Goal: Transaction & Acquisition: Purchase product/service

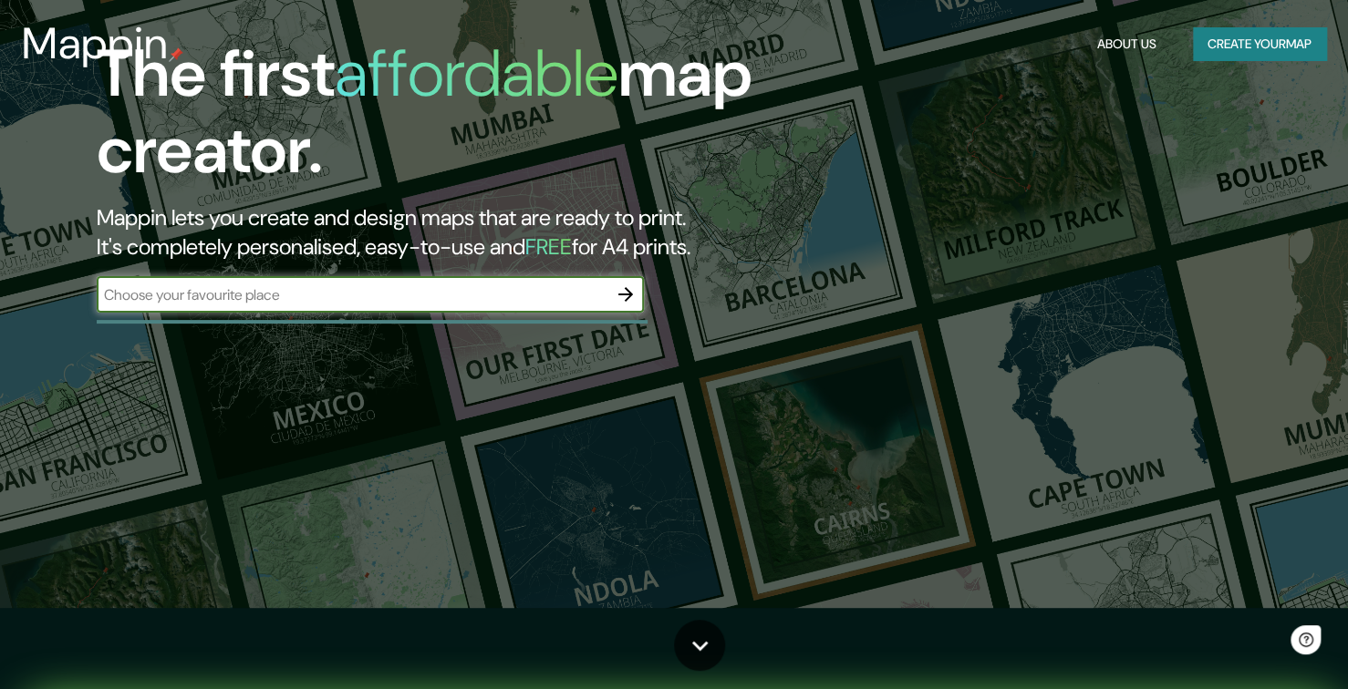
scroll to position [91, 0]
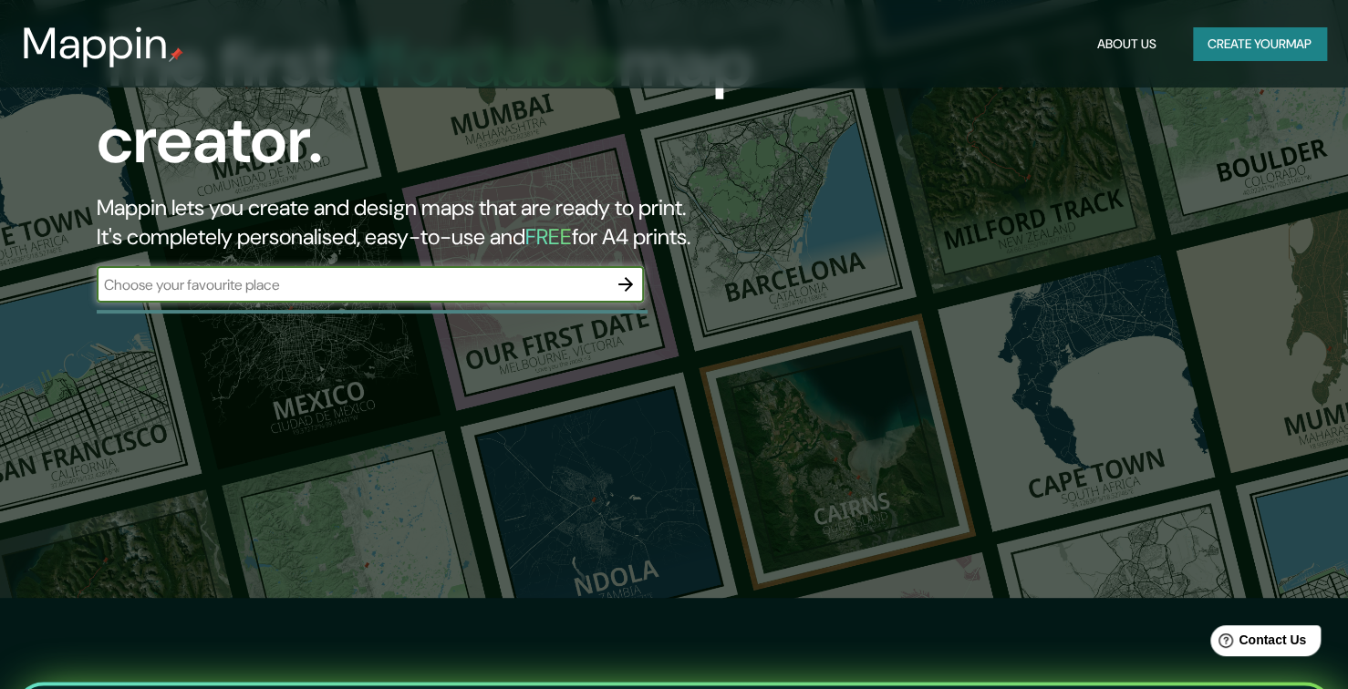
click at [507, 284] on input "text" at bounding box center [352, 284] width 511 height 21
type input "R"
type input "Teziutlan, Puebla"
click at [634, 288] on icon "button" at bounding box center [626, 285] width 22 height 22
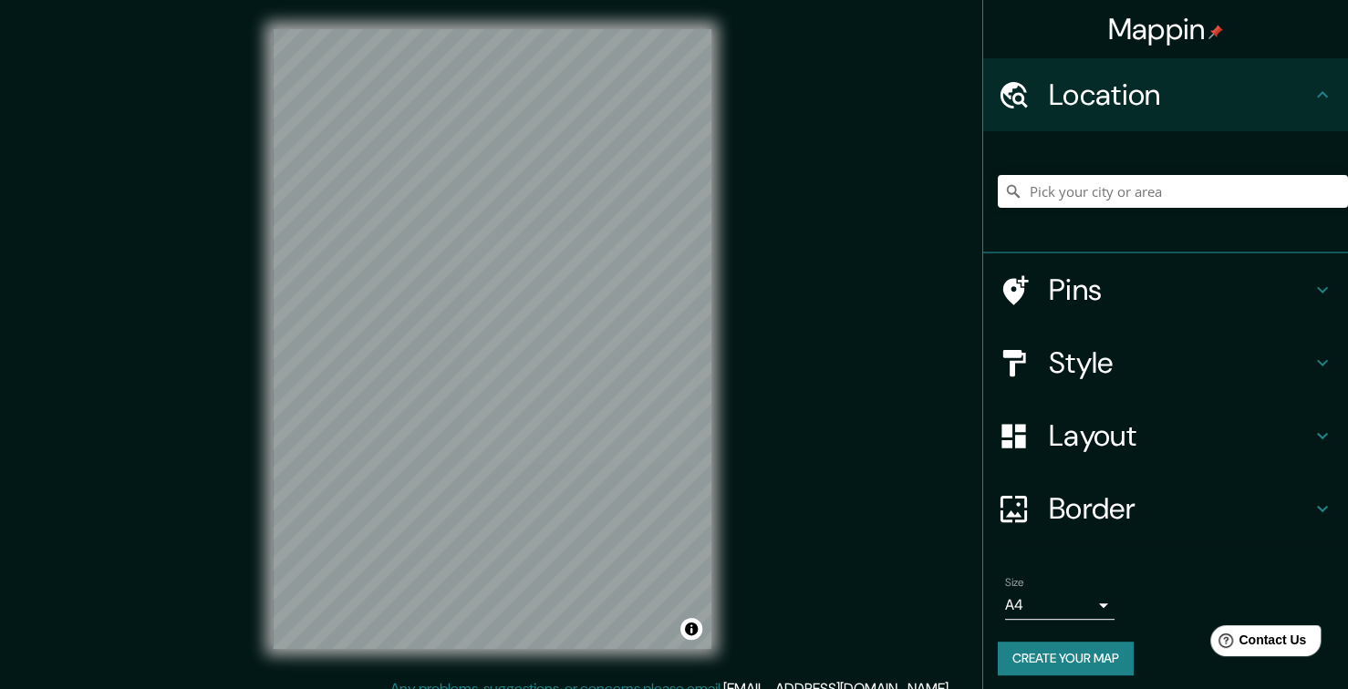
click at [1081, 355] on h4 "Style" at bounding box center [1180, 363] width 263 height 36
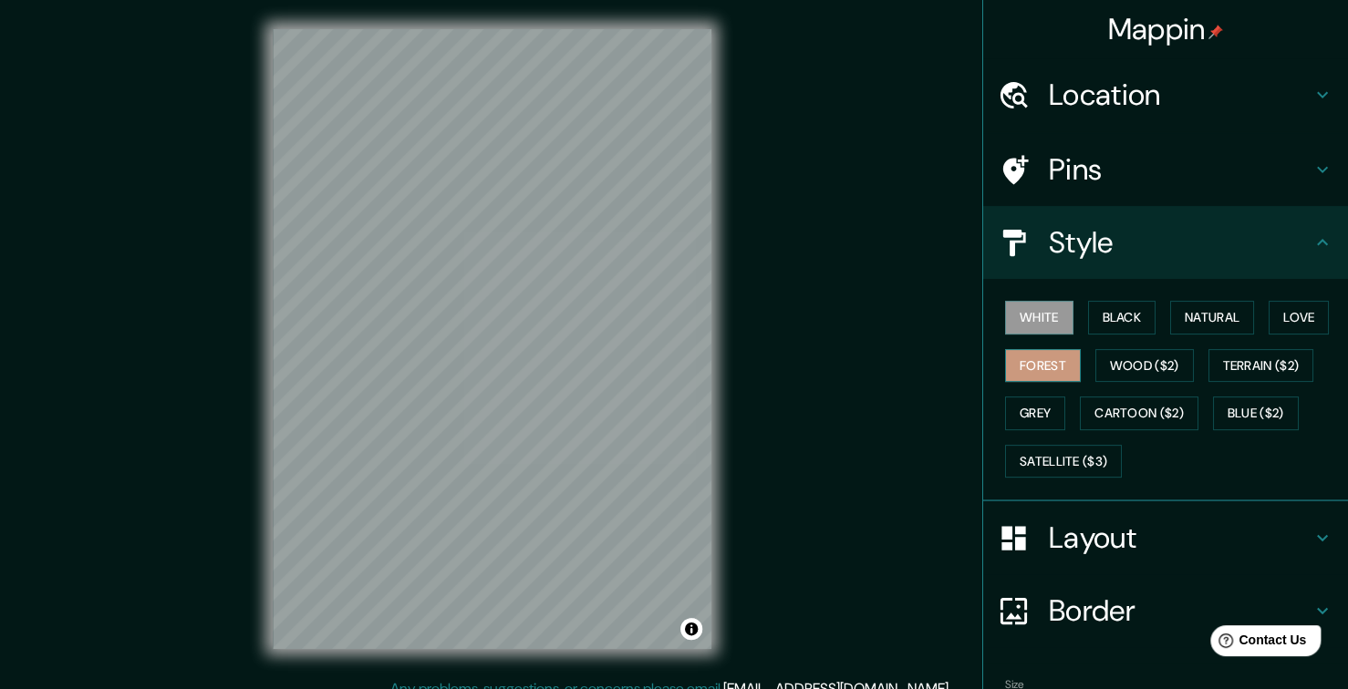
click at [1011, 363] on button "Forest" at bounding box center [1043, 366] width 76 height 34
click at [1116, 323] on button "Black" at bounding box center [1122, 318] width 68 height 34
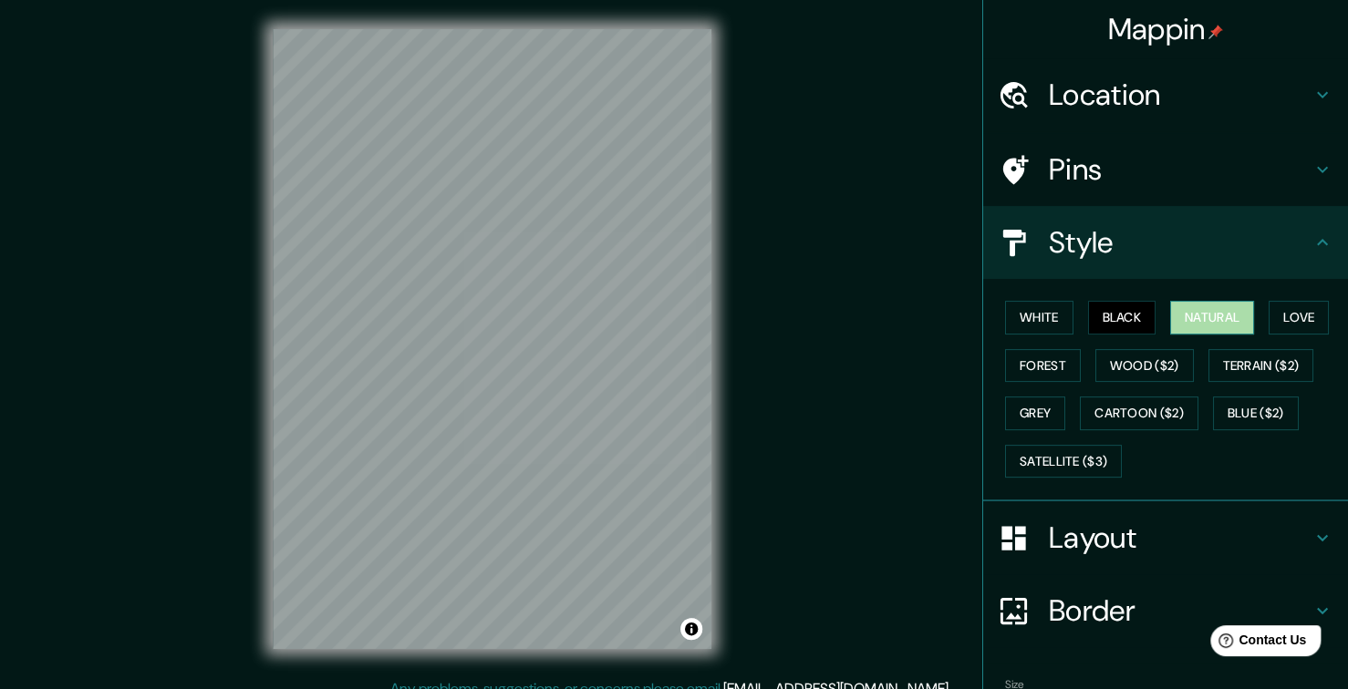
drag, startPoint x: 1168, startPoint y: 315, endPoint x: 1206, endPoint y: 316, distance: 38.3
click at [1170, 315] on button "Natural" at bounding box center [1212, 318] width 84 height 34
click at [1280, 318] on button "Love" at bounding box center [1298, 318] width 60 height 34
click at [773, 271] on div "Mappin Location Pins Style White Black Natural Love Forest Wood ($2) Terrain ($…" at bounding box center [674, 354] width 1348 height 708
click at [160, 429] on div "Mappin Location Pins Style White Black Natural Love Forest Wood ($2) Terrain ($…" at bounding box center [674, 354] width 1348 height 708
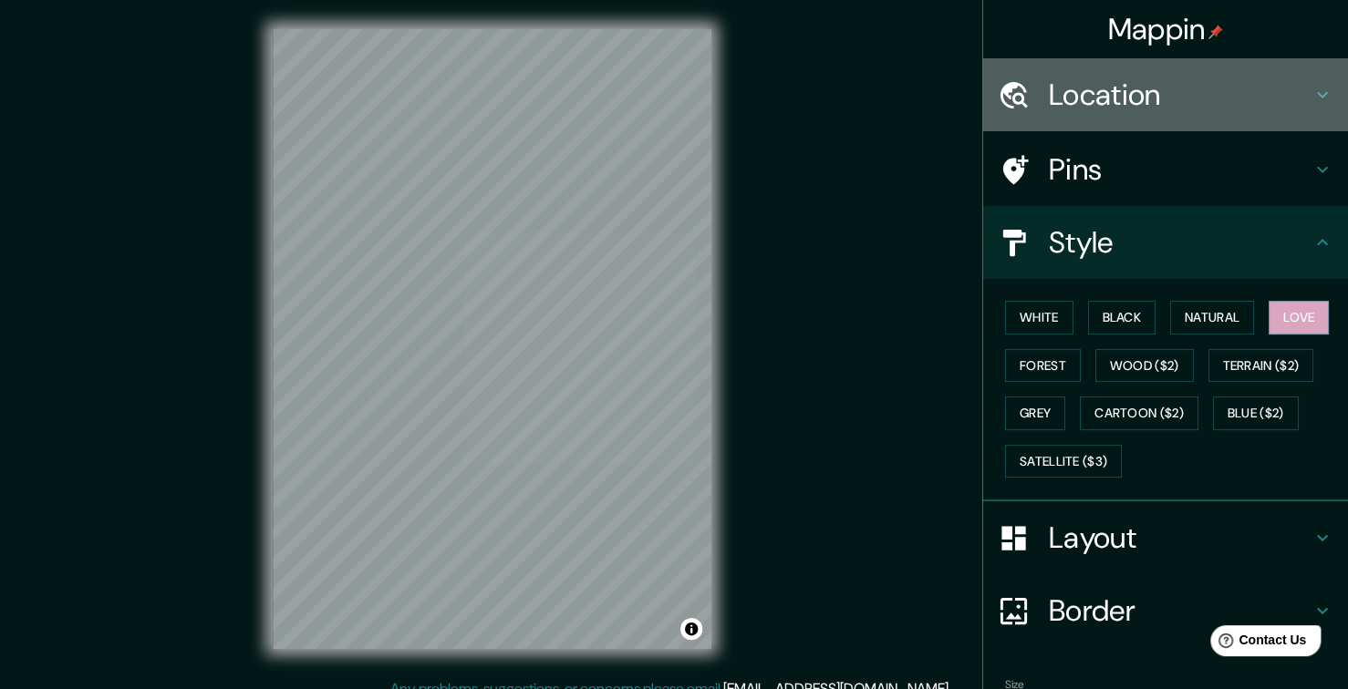
click at [1202, 112] on h4 "Location" at bounding box center [1180, 95] width 263 height 36
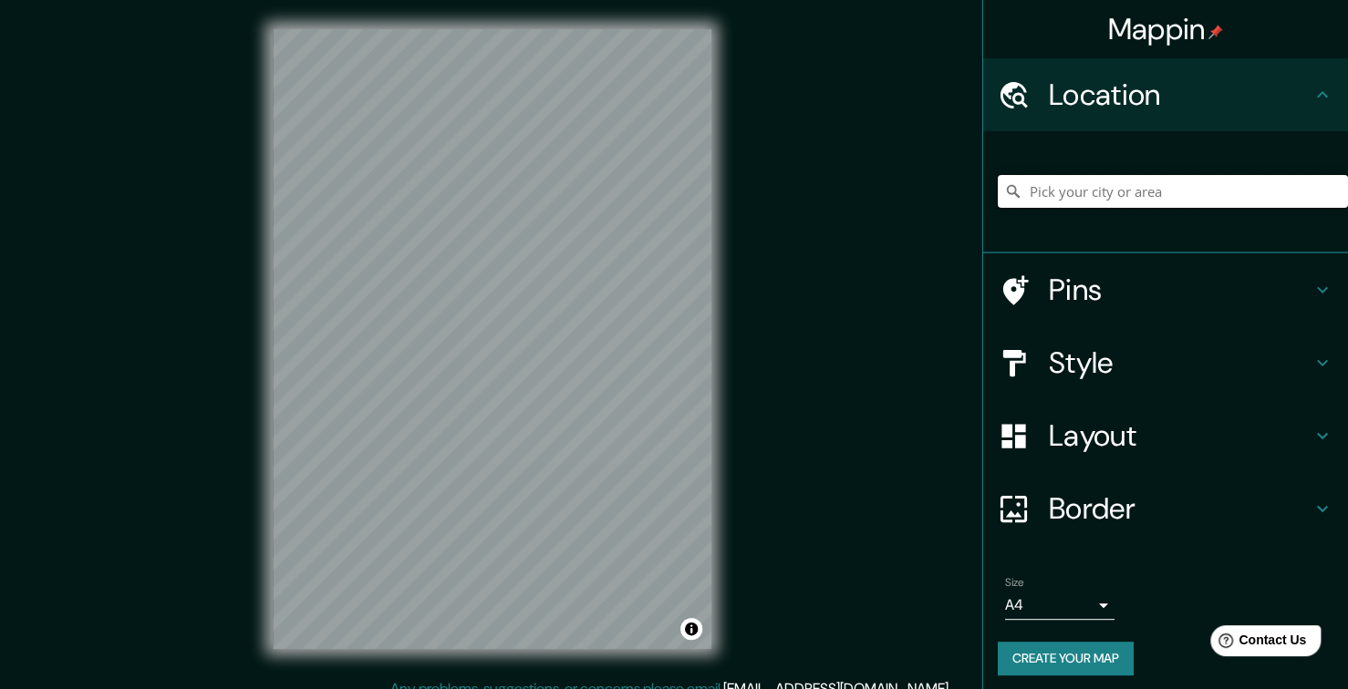
click at [1149, 180] on input "Pick your city or area" at bounding box center [1173, 191] width 350 height 33
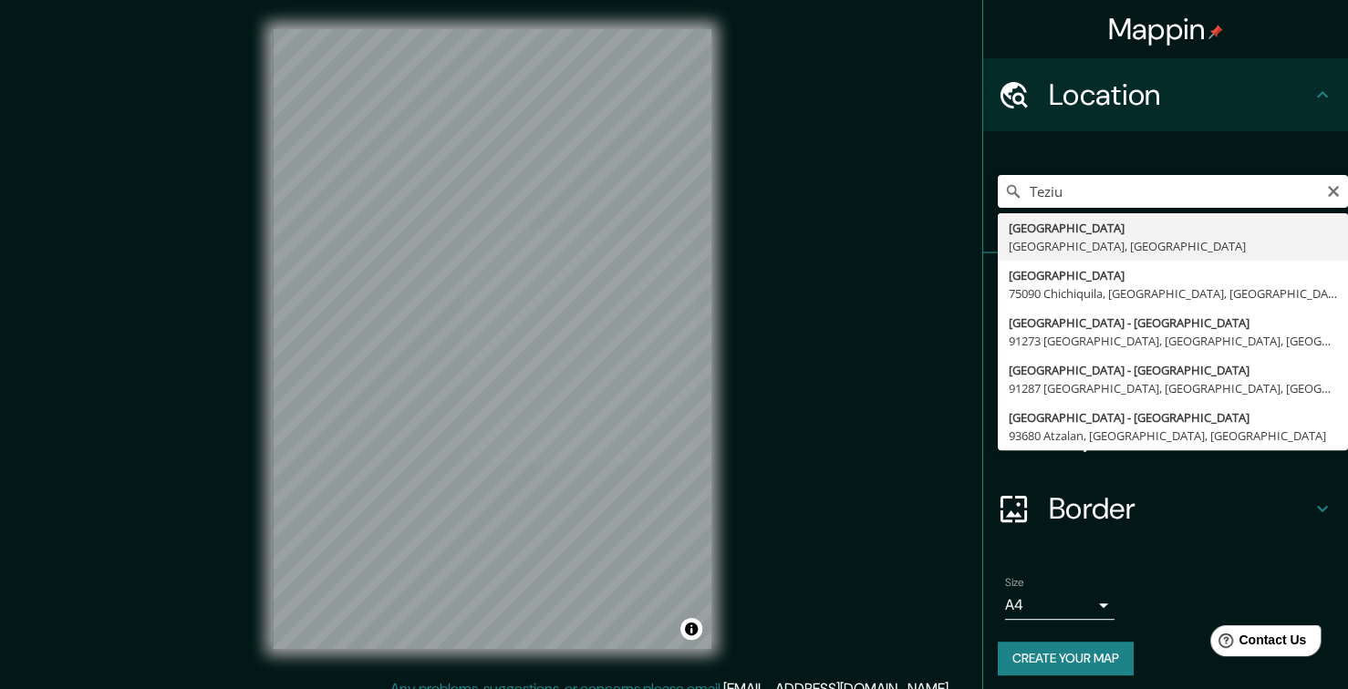
type input "[GEOGRAPHIC_DATA], [GEOGRAPHIC_DATA], [GEOGRAPHIC_DATA]"
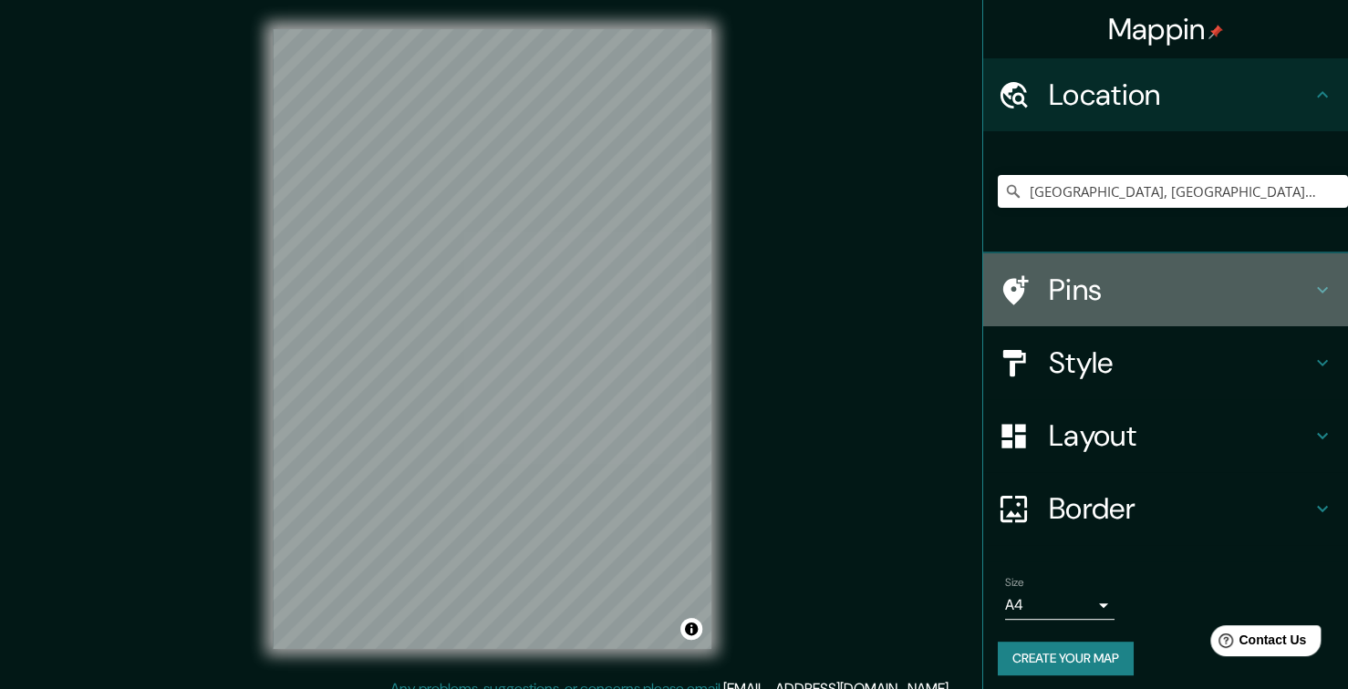
click at [1102, 290] on h4 "Pins" at bounding box center [1180, 290] width 263 height 36
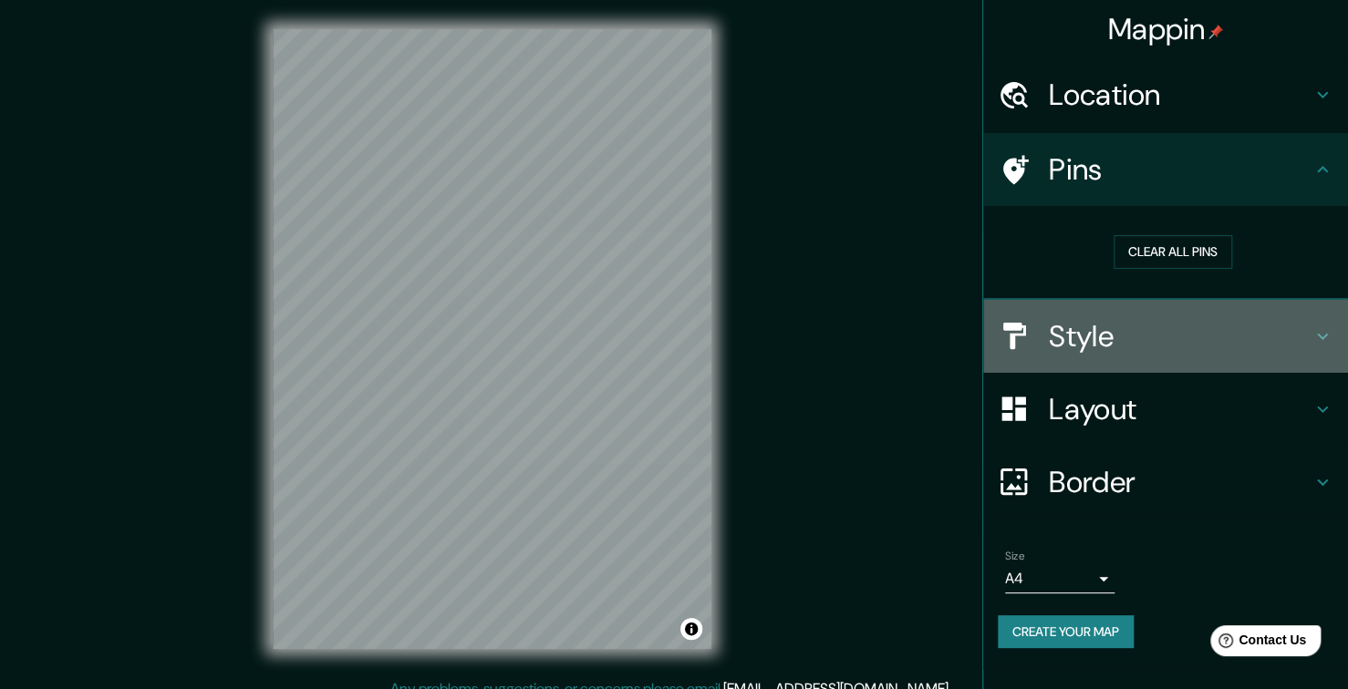
click at [1106, 338] on h4 "Style" at bounding box center [1180, 336] width 263 height 36
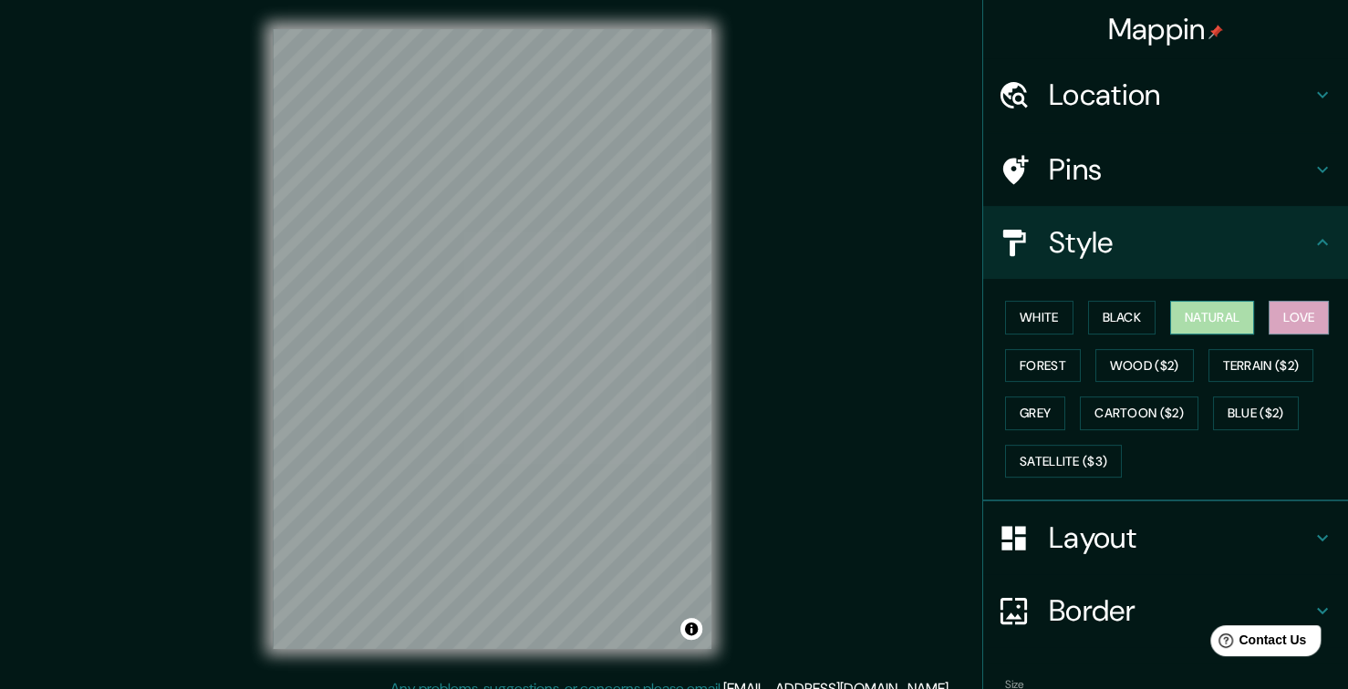
click at [1195, 319] on button "Natural" at bounding box center [1212, 318] width 84 height 34
click at [1100, 317] on button "Black" at bounding box center [1122, 318] width 68 height 34
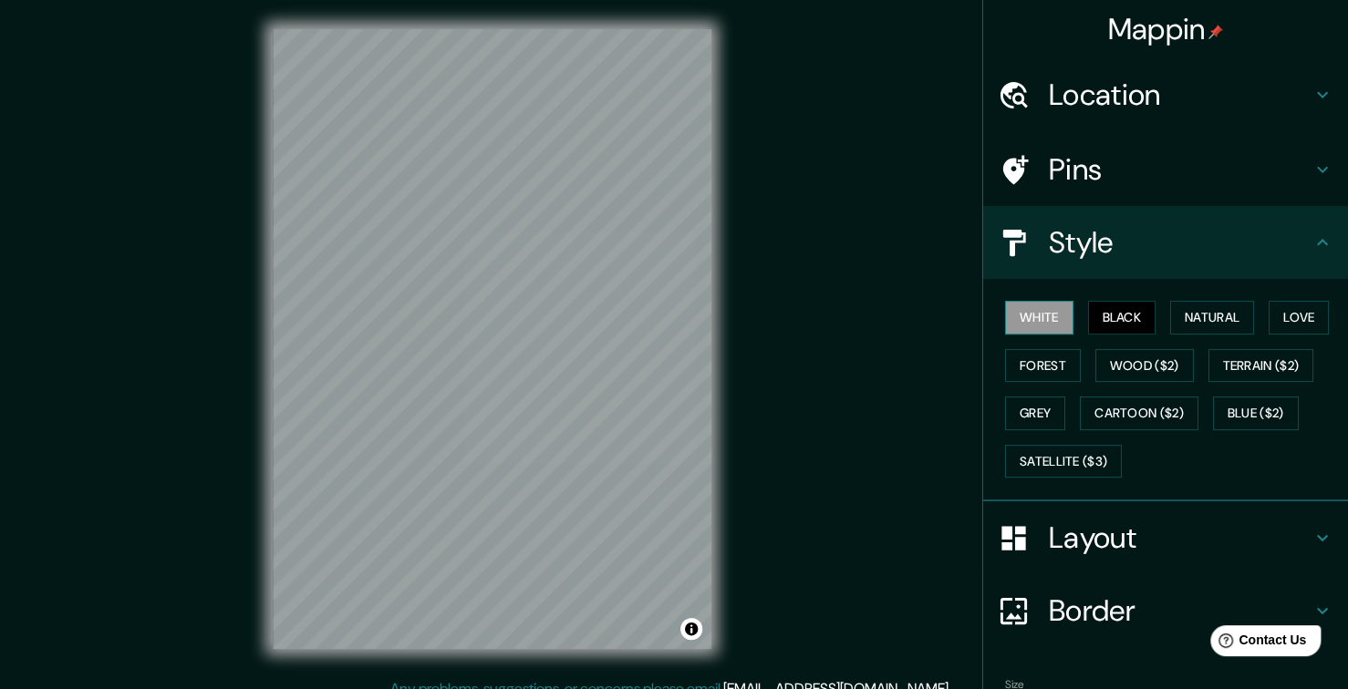
click at [1010, 324] on button "White" at bounding box center [1039, 318] width 68 height 34
click at [998, 355] on div "White Black Natural Love Forest Wood ($2) Terrain ($2) Grey Cartoon ($2) Blue (…" at bounding box center [1173, 389] width 350 height 191
click at [1013, 361] on button "Forest" at bounding box center [1043, 366] width 76 height 34
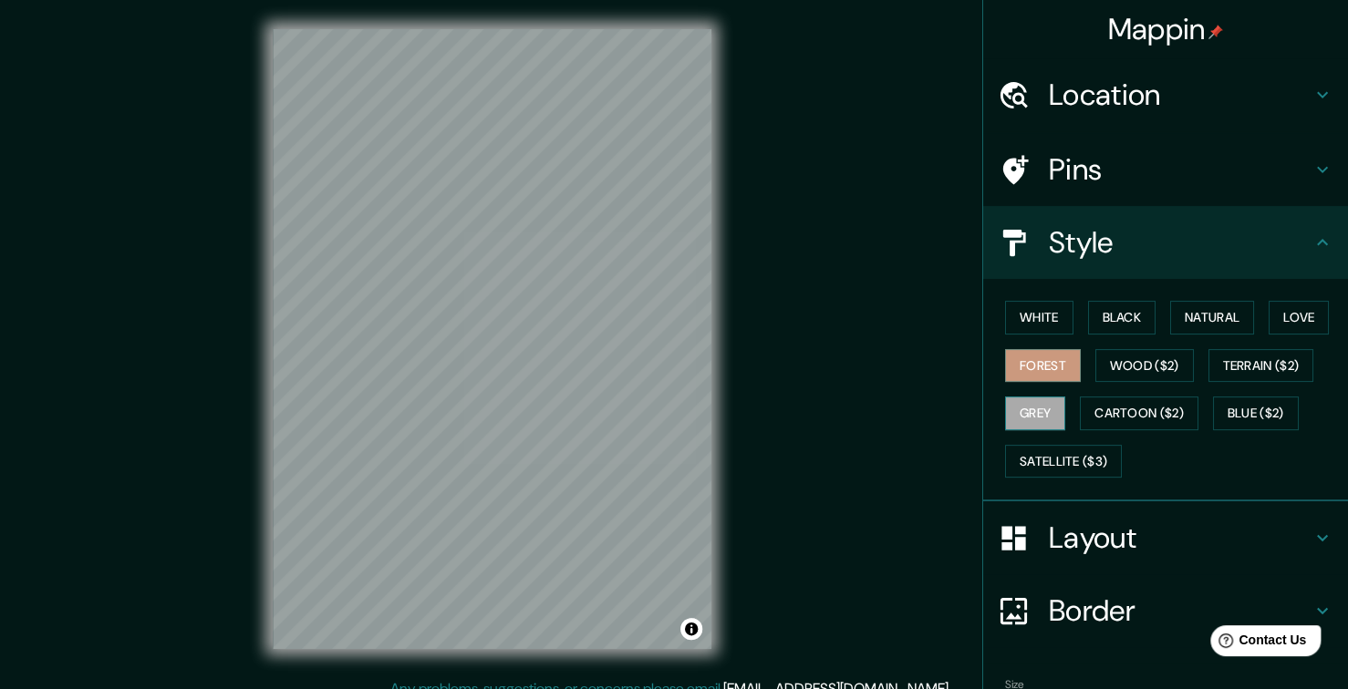
click at [1024, 406] on button "Grey" at bounding box center [1035, 414] width 60 height 34
click at [1033, 386] on div "White Black Natural Love Forest Wood ($2) Terrain ($2) Grey Cartoon ($2) Blue (…" at bounding box center [1173, 389] width 350 height 191
click at [1034, 371] on button "Forest" at bounding box center [1043, 366] width 76 height 34
click at [1046, 440] on div "White Black Natural Love Forest Wood ($2) Terrain ($2) Grey Cartoon ($2) Blue (…" at bounding box center [1173, 389] width 350 height 191
click at [1058, 457] on button "Satellite ($3)" at bounding box center [1063, 462] width 117 height 34
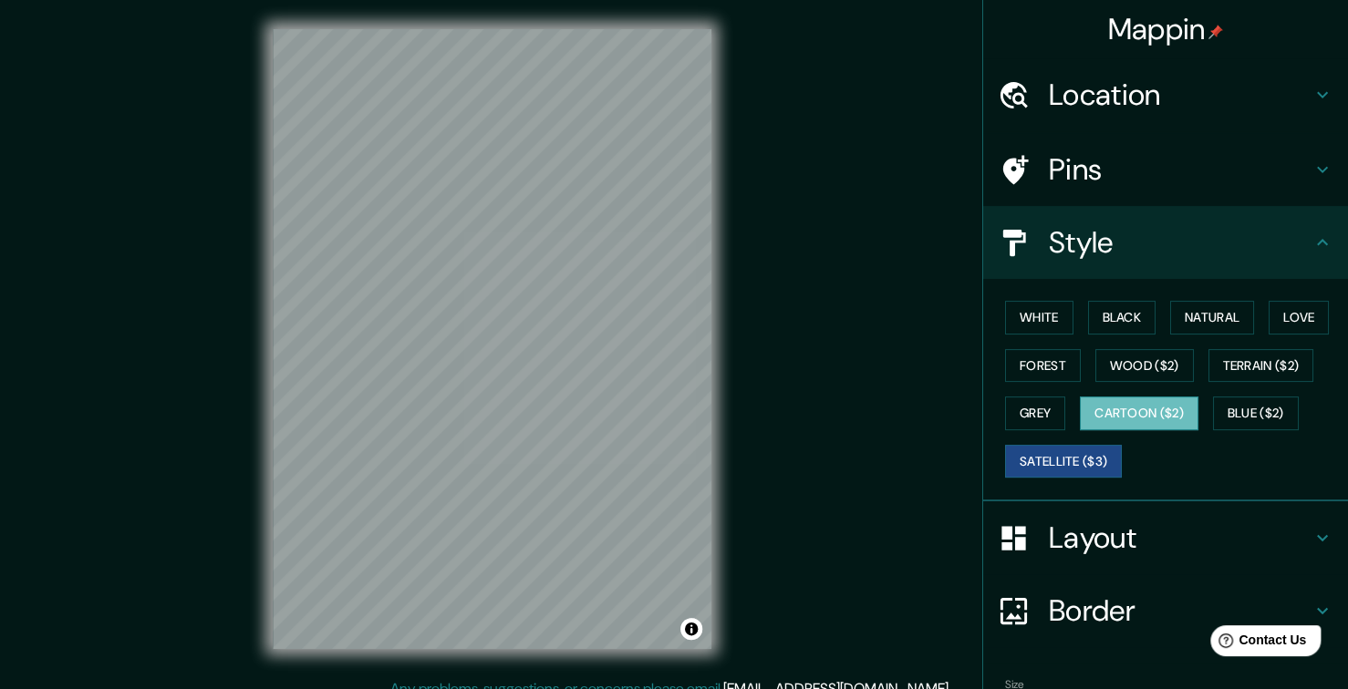
click at [1124, 415] on button "Cartoon ($2)" at bounding box center [1139, 414] width 119 height 34
click at [1227, 422] on button "Blue ($2)" at bounding box center [1256, 414] width 86 height 34
click at [1181, 418] on button "Cartoon ($2)" at bounding box center [1139, 414] width 119 height 34
click at [1043, 403] on button "Grey" at bounding box center [1035, 414] width 60 height 34
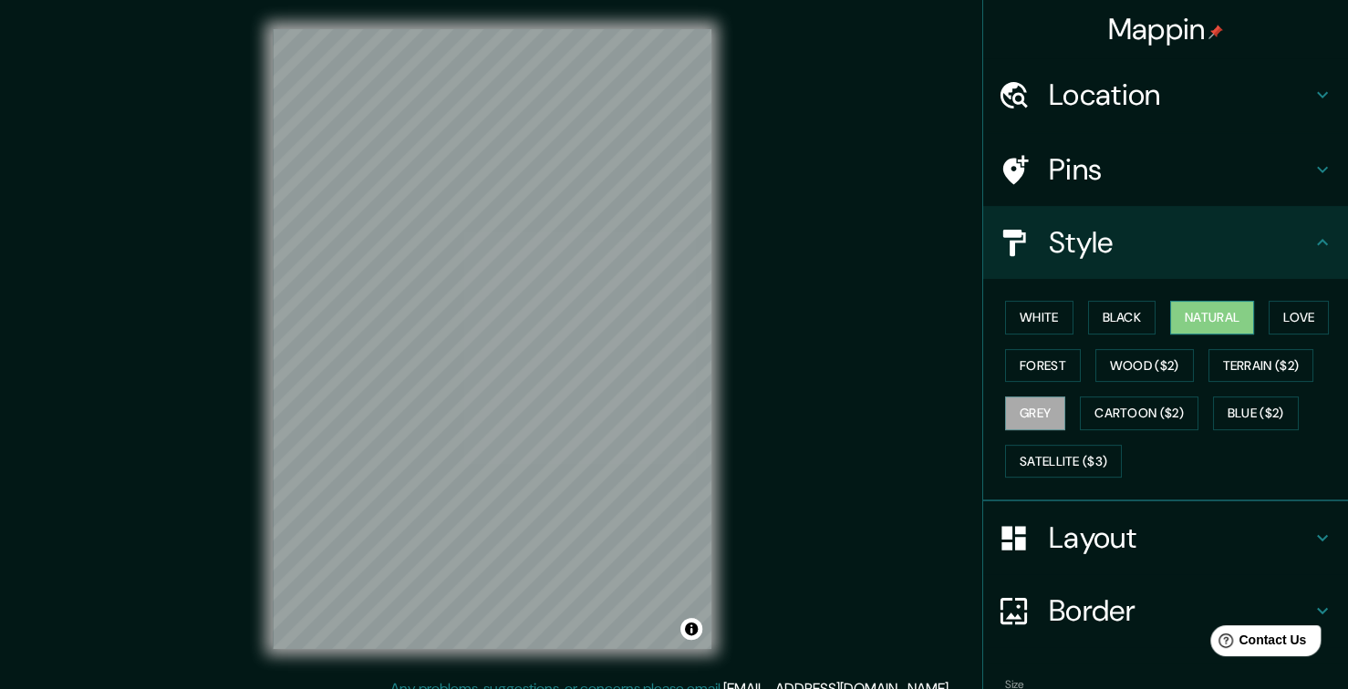
click at [1180, 322] on button "Natural" at bounding box center [1212, 318] width 84 height 34
click at [1120, 329] on button "Black" at bounding box center [1122, 318] width 68 height 34
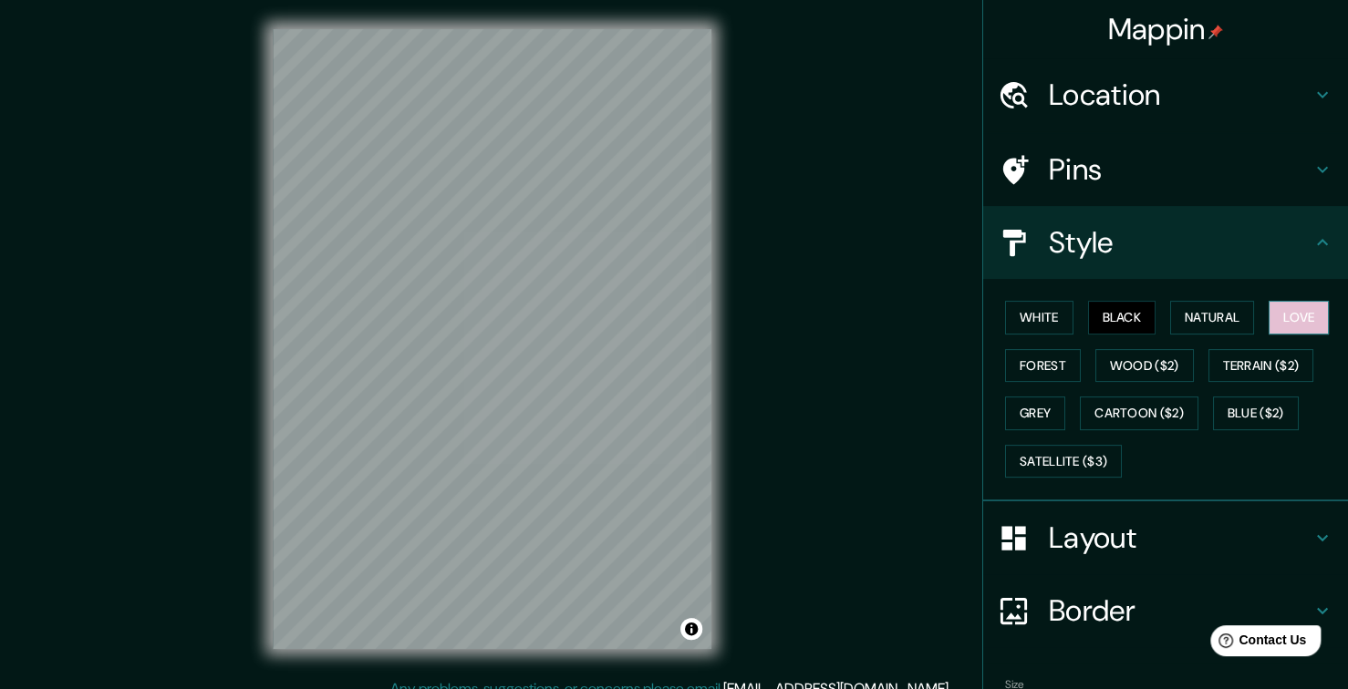
click at [1268, 316] on button "Love" at bounding box center [1298, 318] width 60 height 34
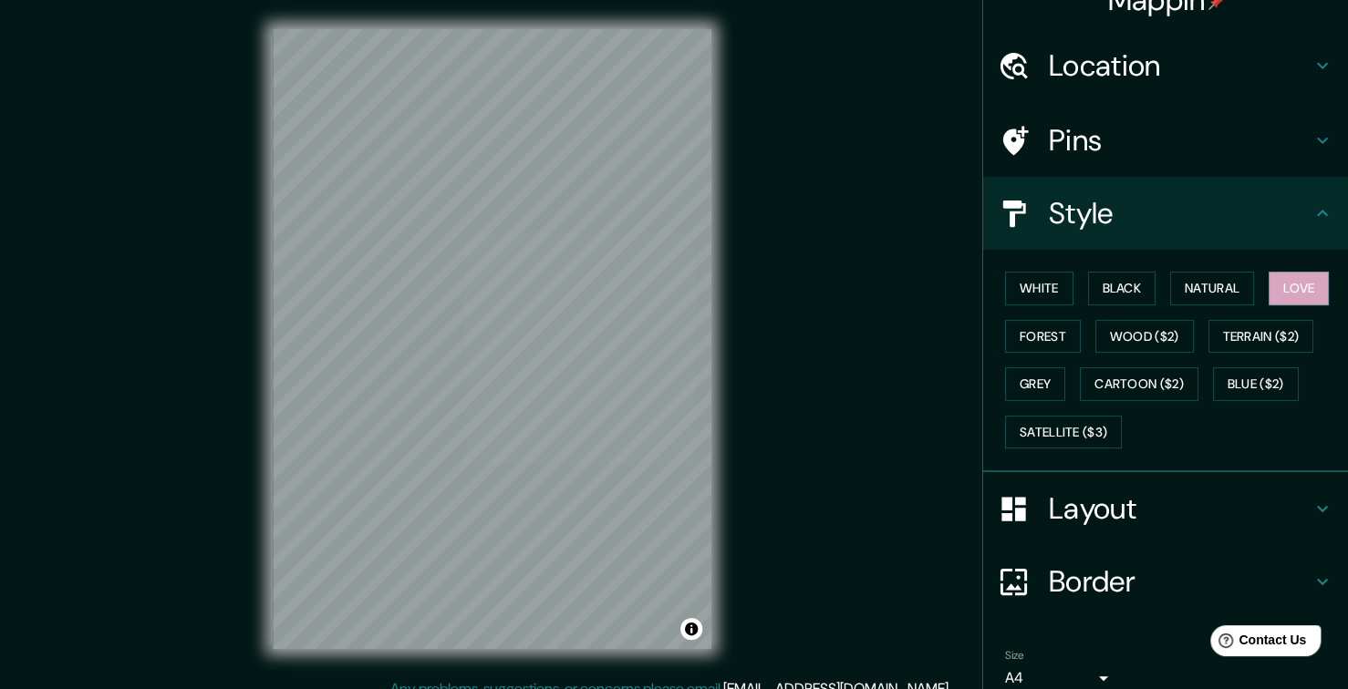
scroll to position [107, 0]
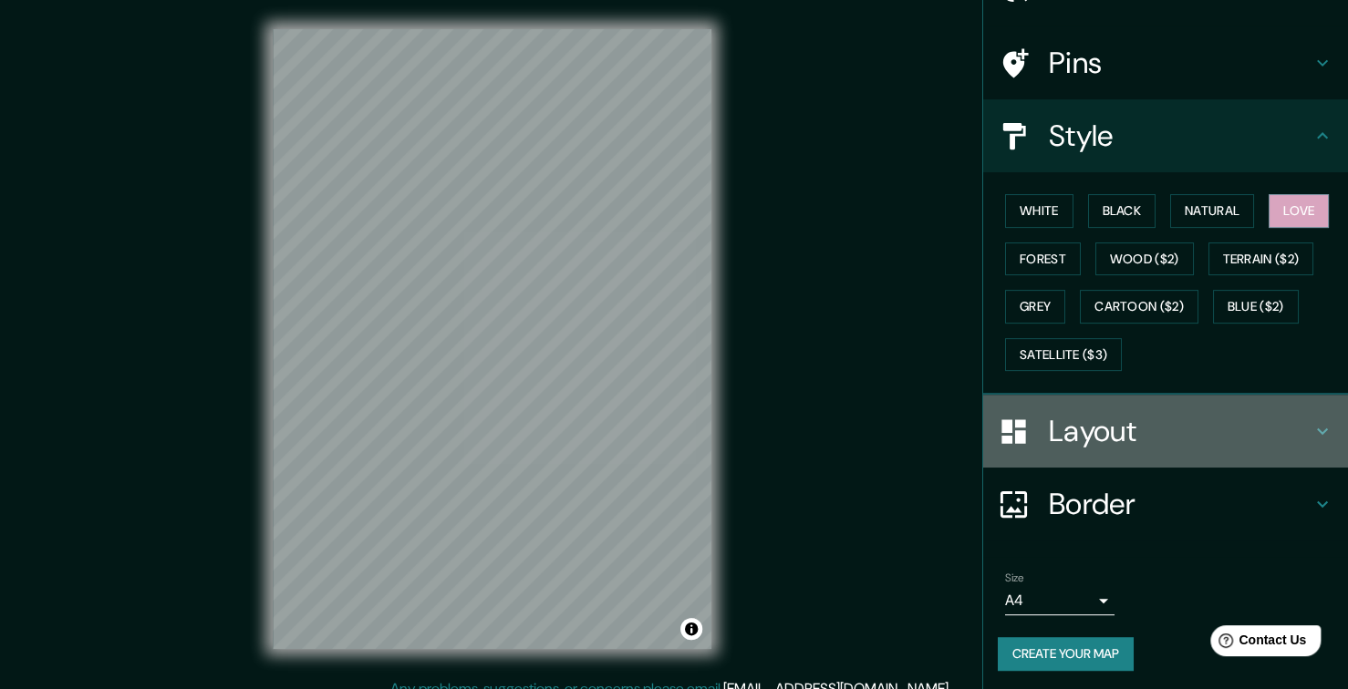
click at [1152, 429] on h4 "Layout" at bounding box center [1180, 431] width 263 height 36
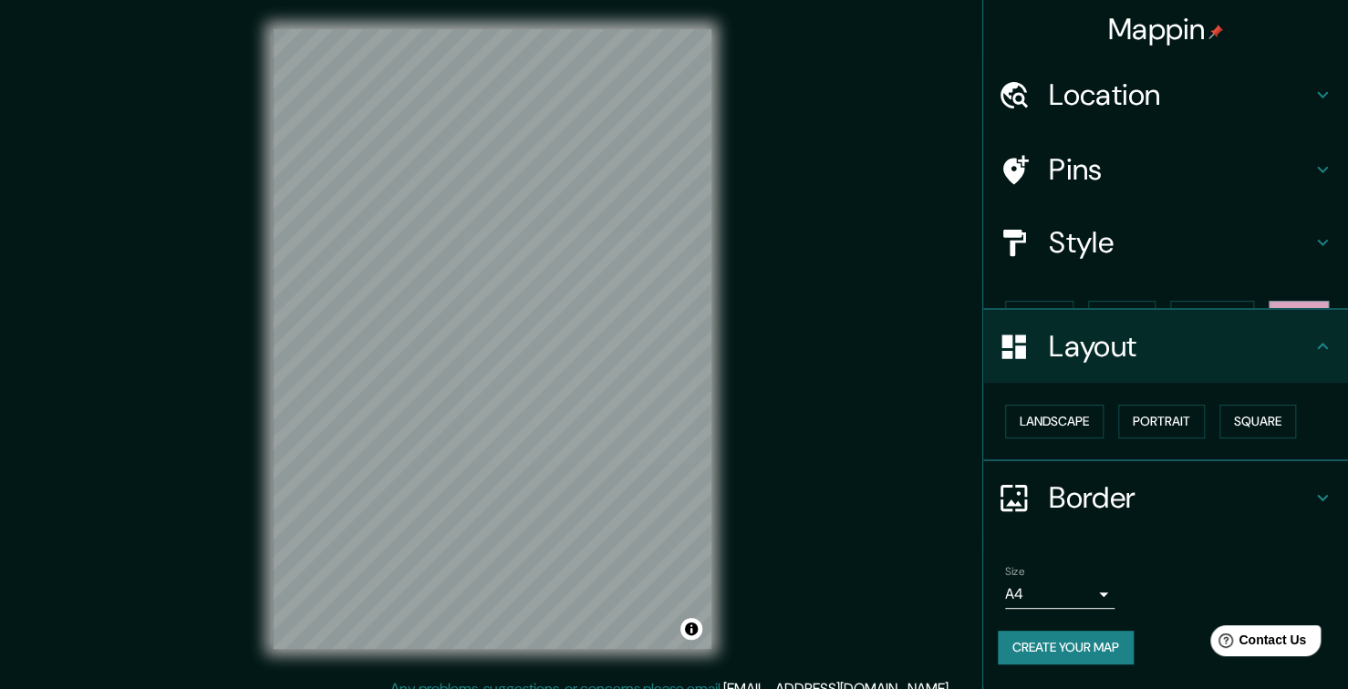
scroll to position [0, 0]
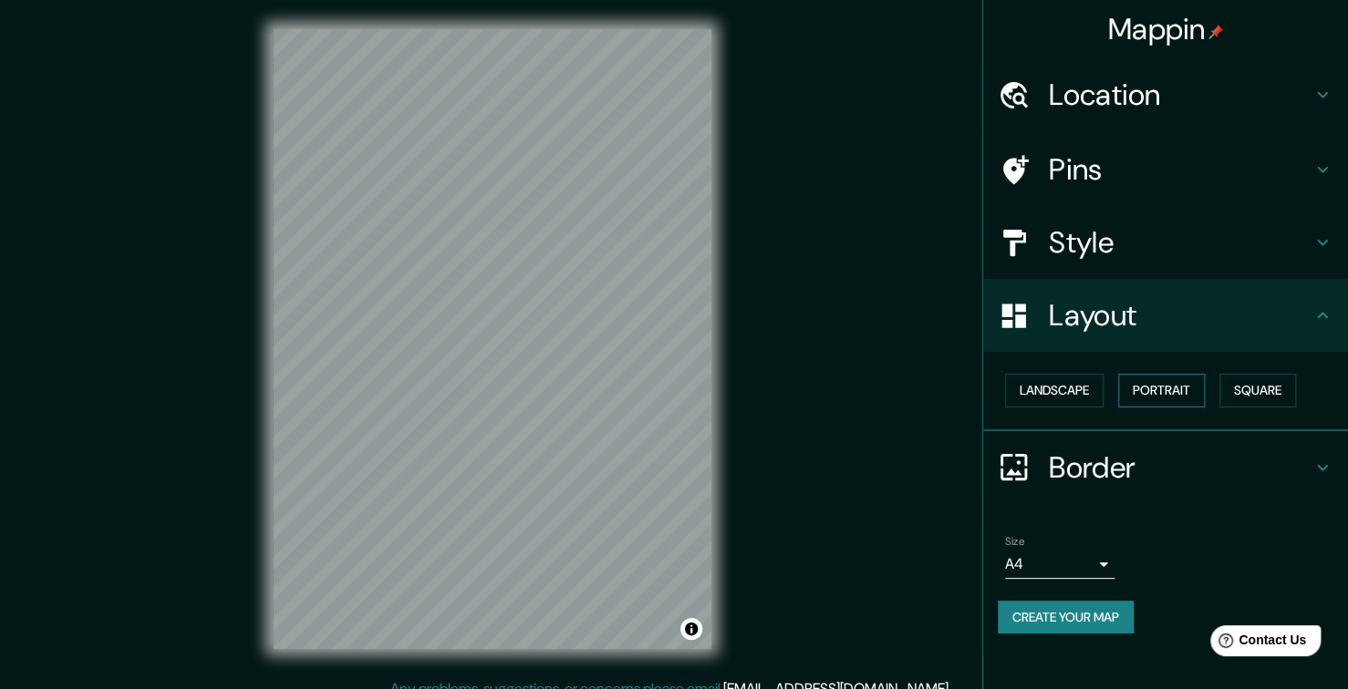
click at [1194, 391] on button "Portrait" at bounding box center [1161, 391] width 87 height 34
click at [1073, 395] on button "Landscape" at bounding box center [1054, 391] width 98 height 34
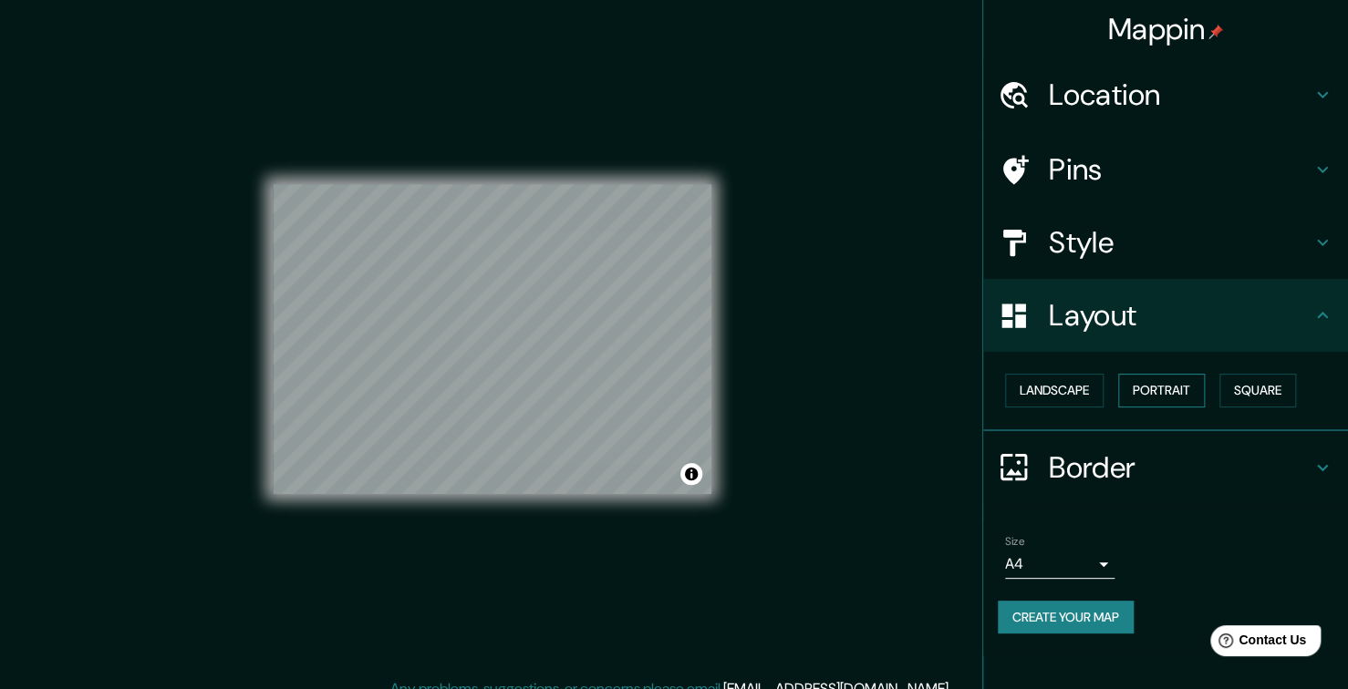
click at [1164, 395] on button "Portrait" at bounding box center [1161, 391] width 87 height 34
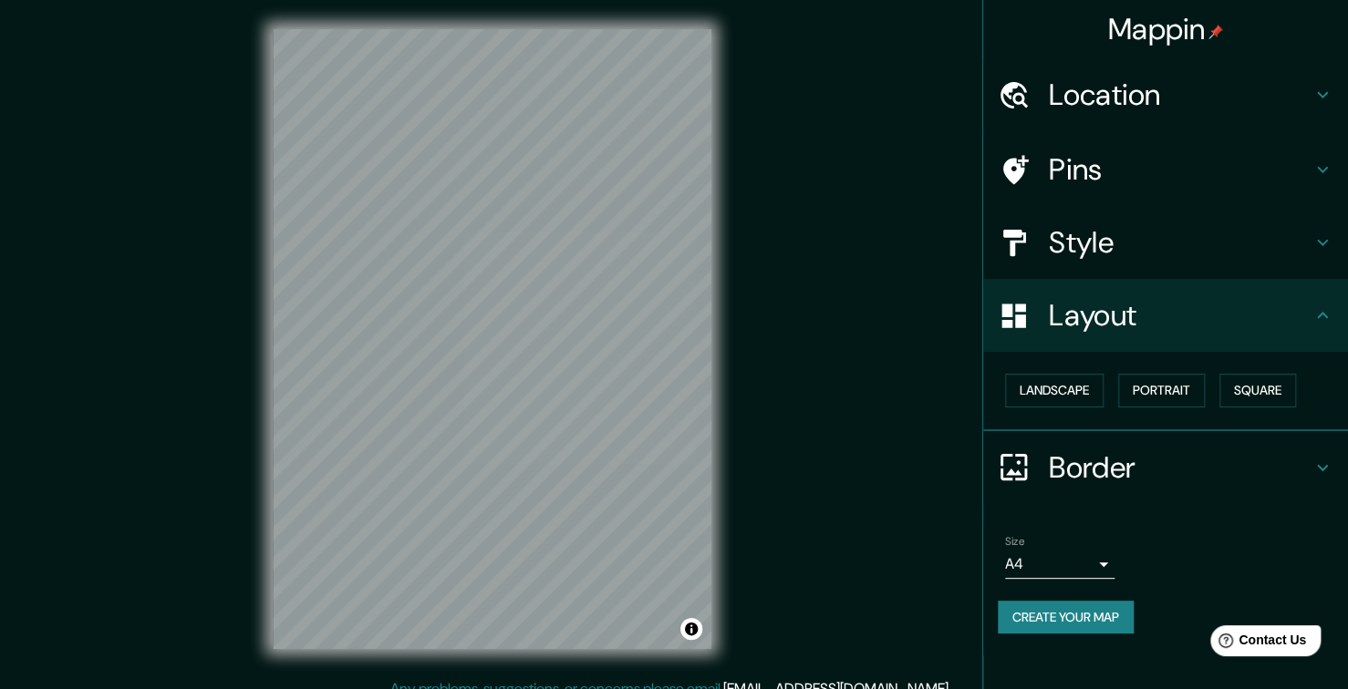
click at [1204, 396] on div "Landscape Portrait Square" at bounding box center [1173, 391] width 350 height 48
click at [1235, 393] on button "Square" at bounding box center [1257, 391] width 77 height 34
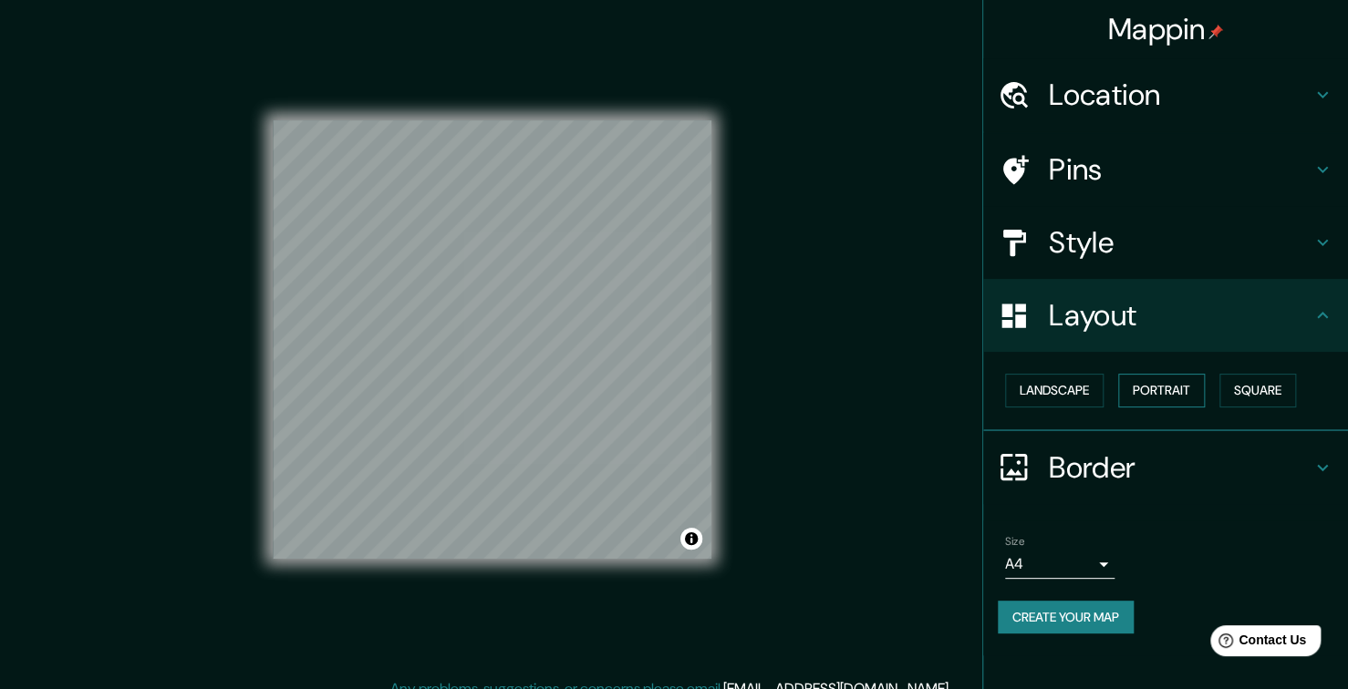
click at [1139, 397] on button "Portrait" at bounding box center [1161, 391] width 87 height 34
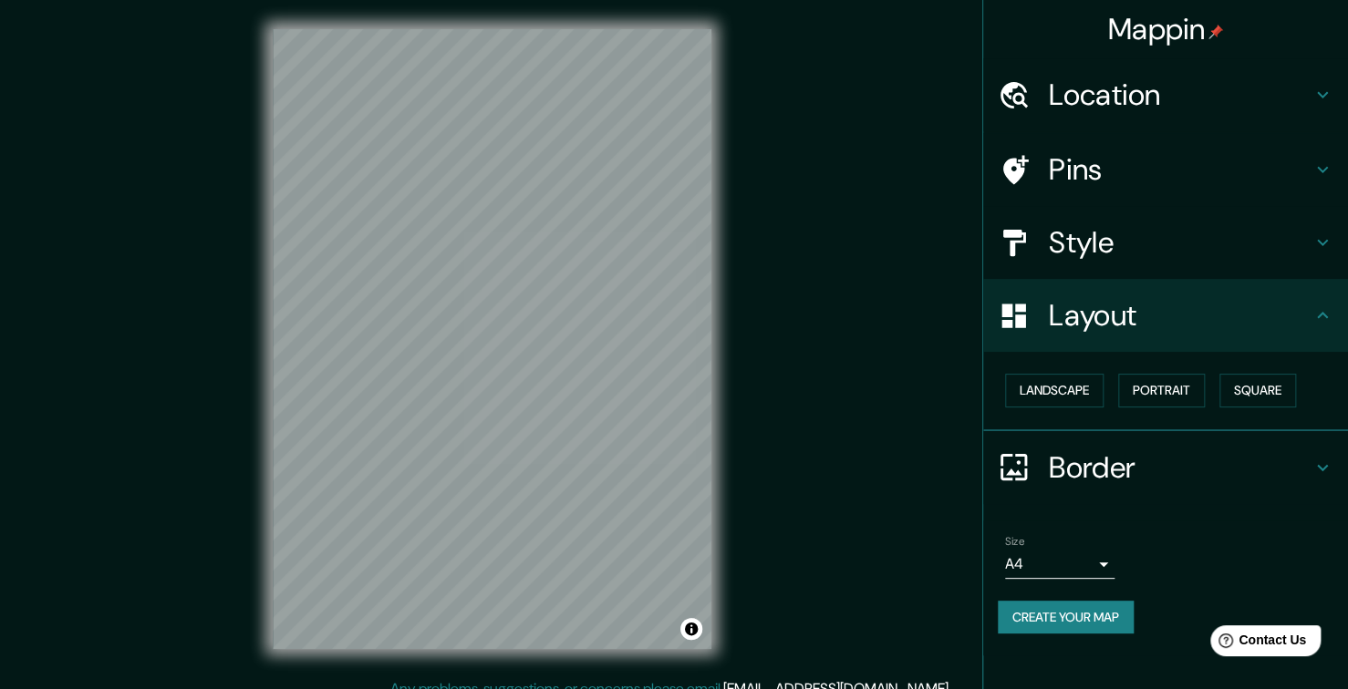
click at [1102, 459] on h4 "Border" at bounding box center [1180, 468] width 263 height 36
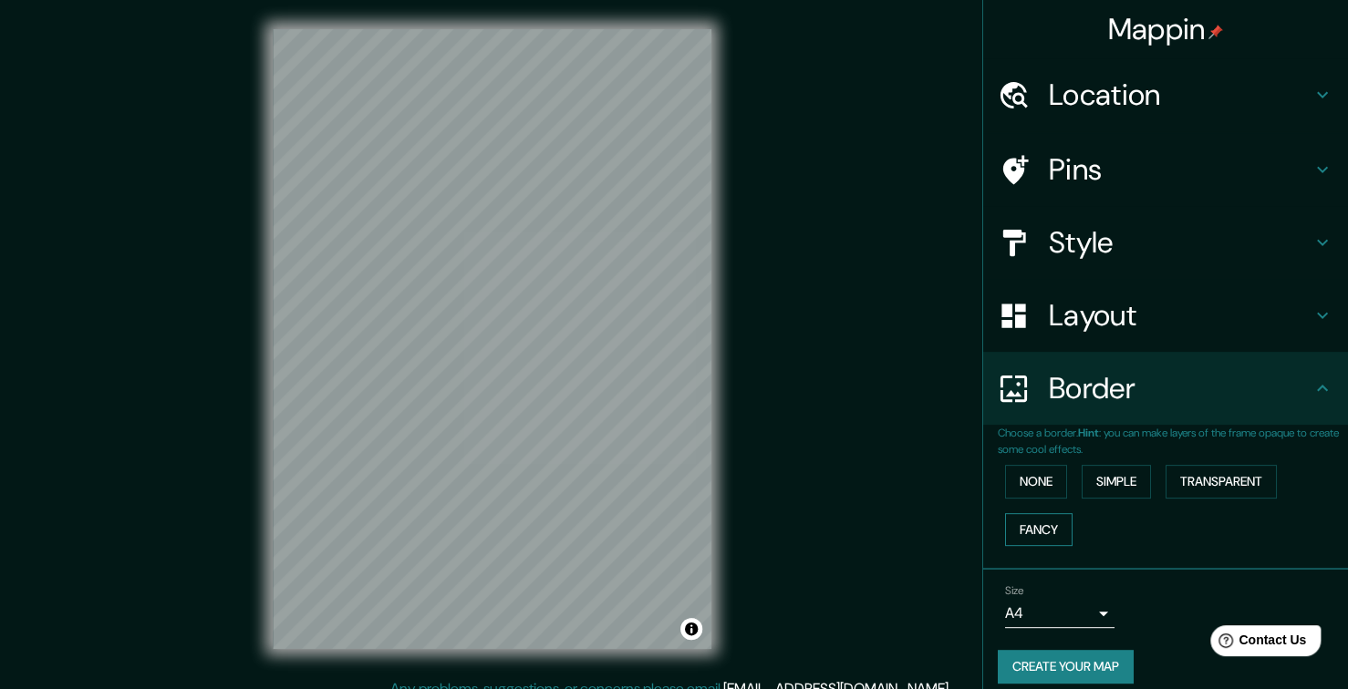
click at [1029, 522] on button "Fancy" at bounding box center [1038, 530] width 67 height 34
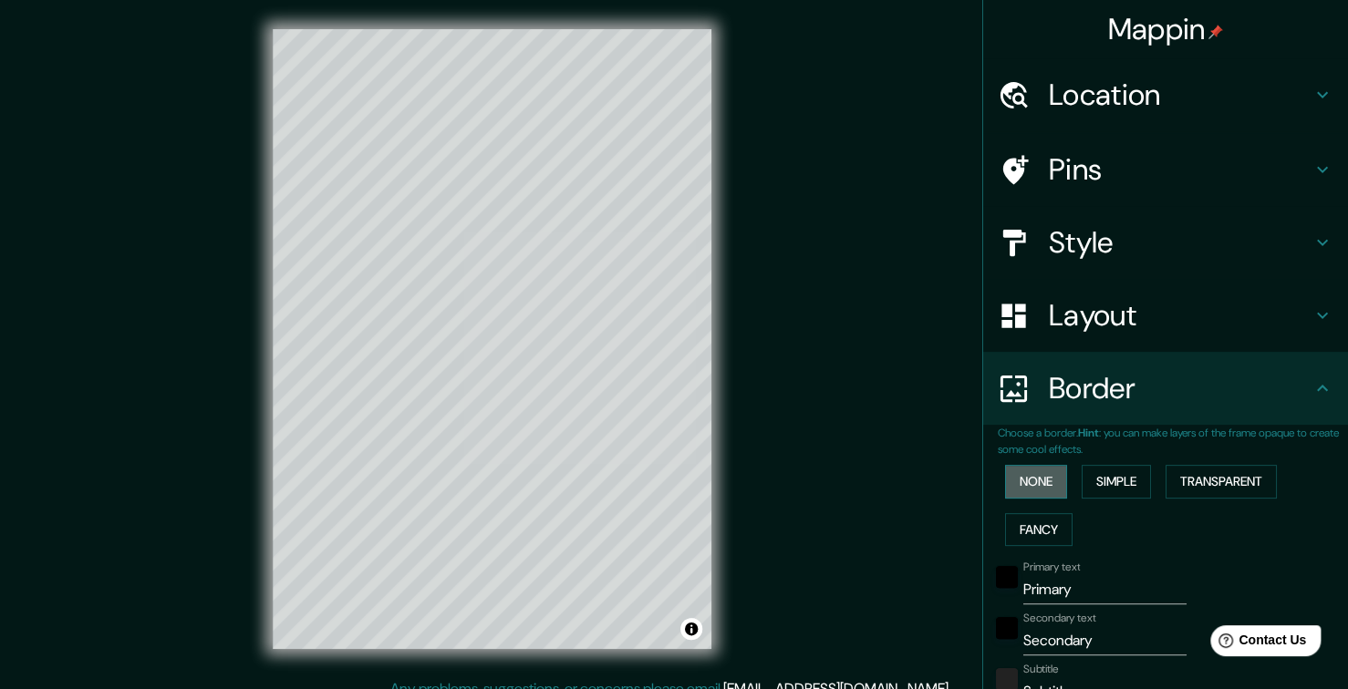
click at [1039, 468] on button "None" at bounding box center [1036, 482] width 62 height 34
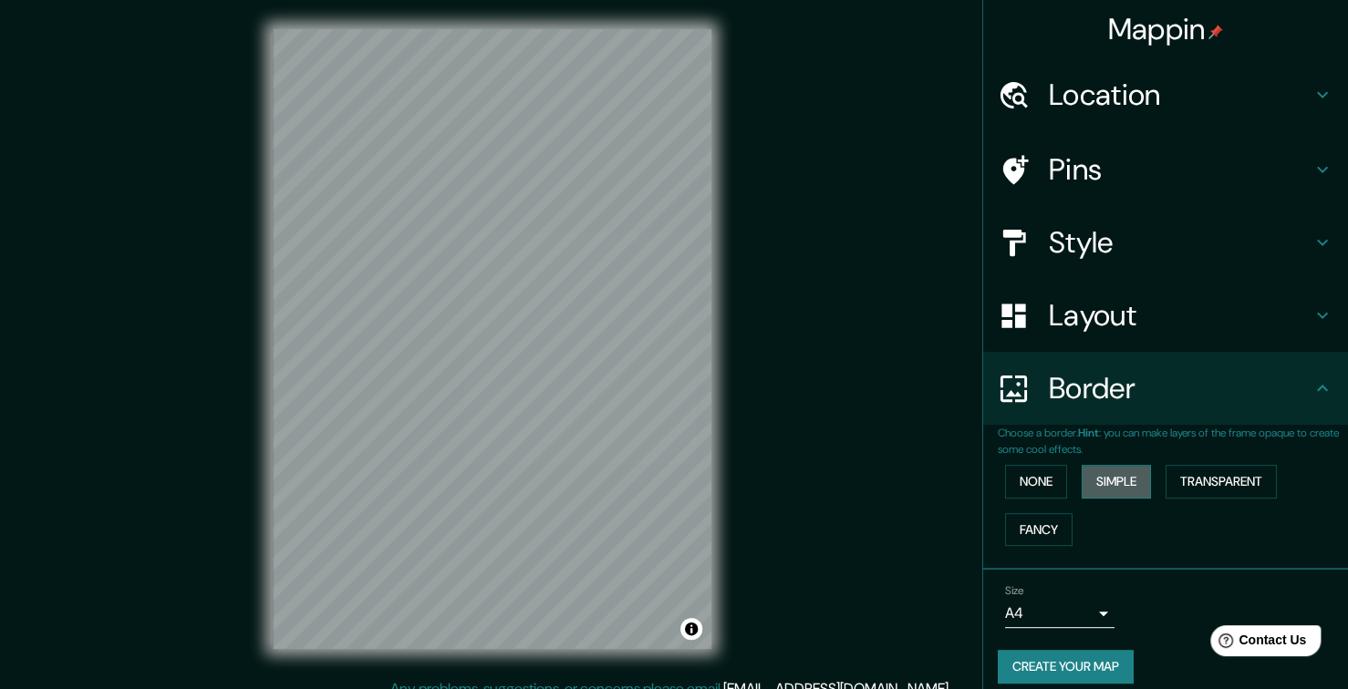
click at [1087, 480] on button "Simple" at bounding box center [1115, 482] width 69 height 34
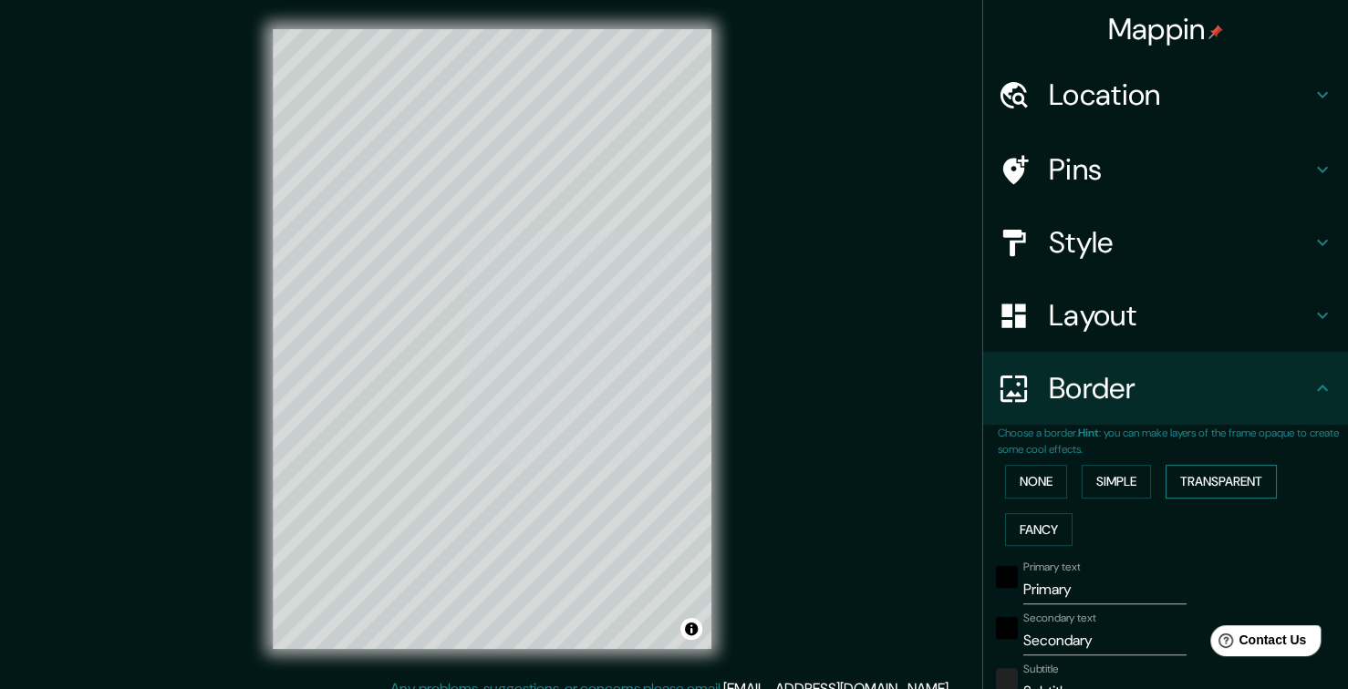
click at [1175, 484] on button "Transparent" at bounding box center [1220, 482] width 111 height 34
click at [1005, 491] on button "None" at bounding box center [1036, 482] width 62 height 34
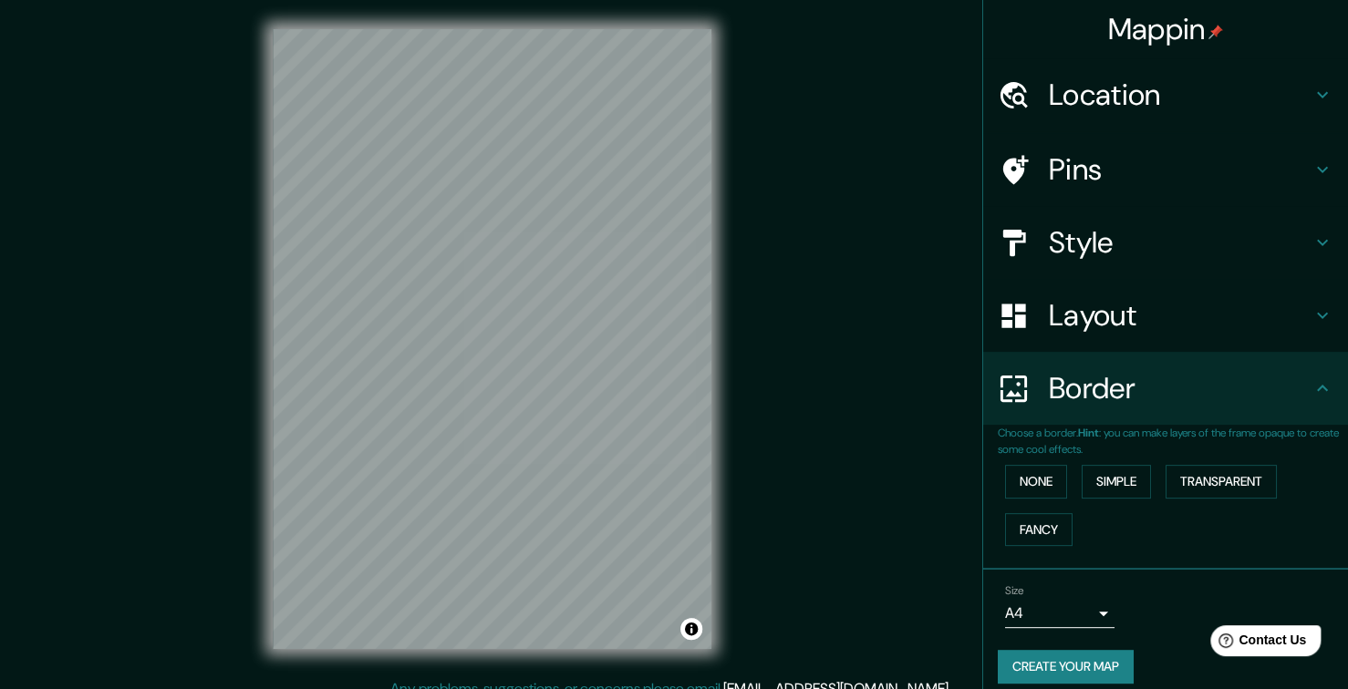
click at [1185, 242] on h4 "Style" at bounding box center [1180, 242] width 263 height 36
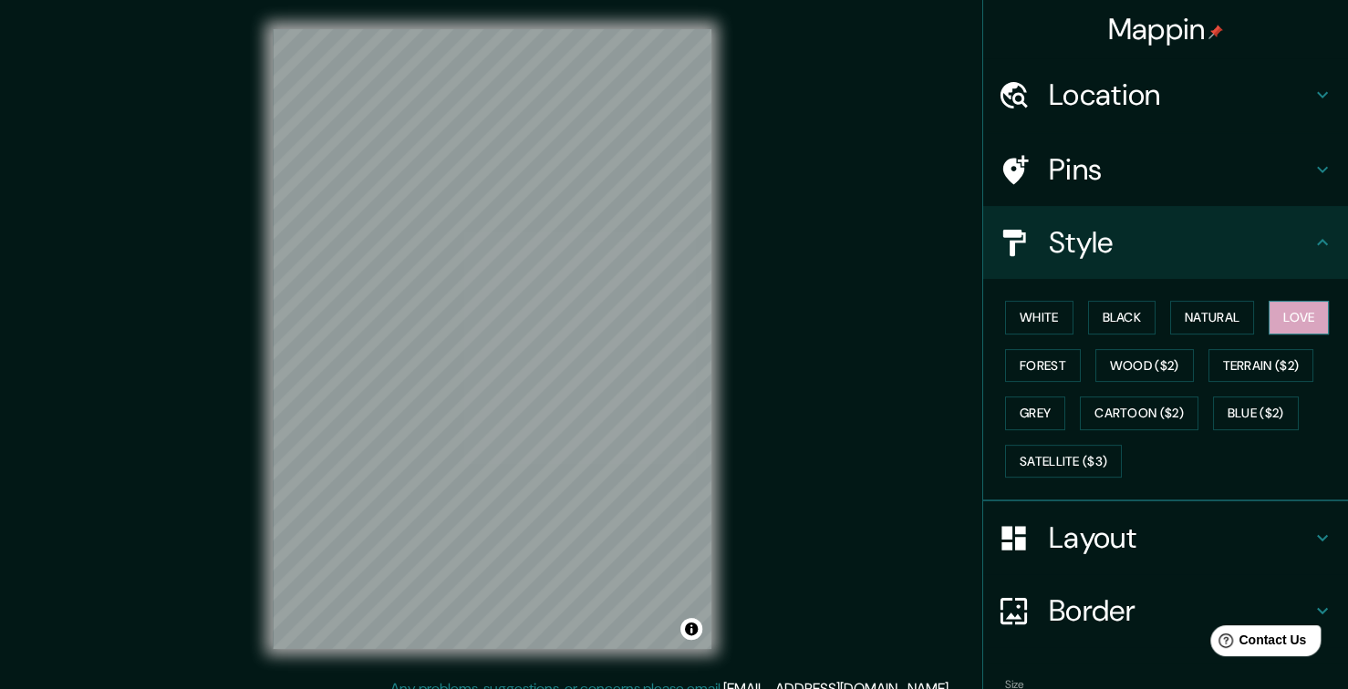
click at [1302, 324] on button "Love" at bounding box center [1298, 318] width 60 height 34
drag, startPoint x: 1284, startPoint y: 329, endPoint x: 865, endPoint y: 418, distance: 427.8
click at [861, 419] on div "Mappin Location Teziutlán, Puebla, México Pins Style White Black Natural Love F…" at bounding box center [674, 354] width 1348 height 708
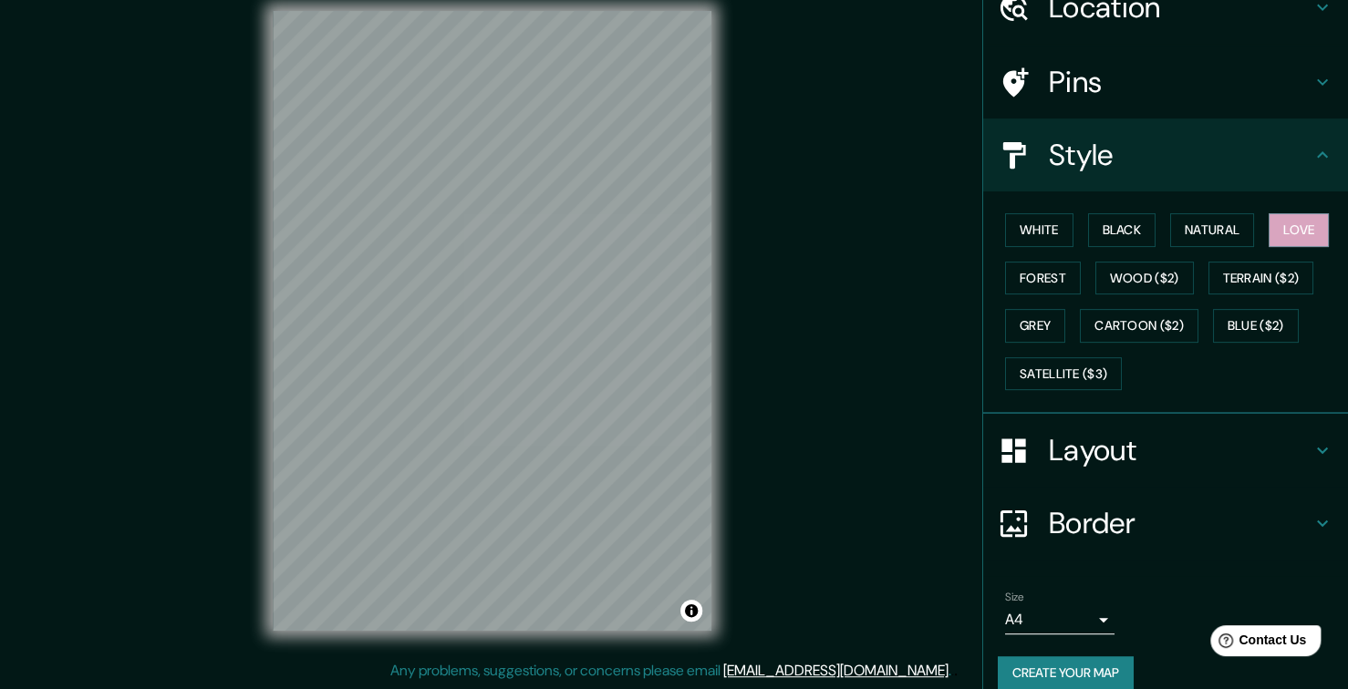
scroll to position [107, 0]
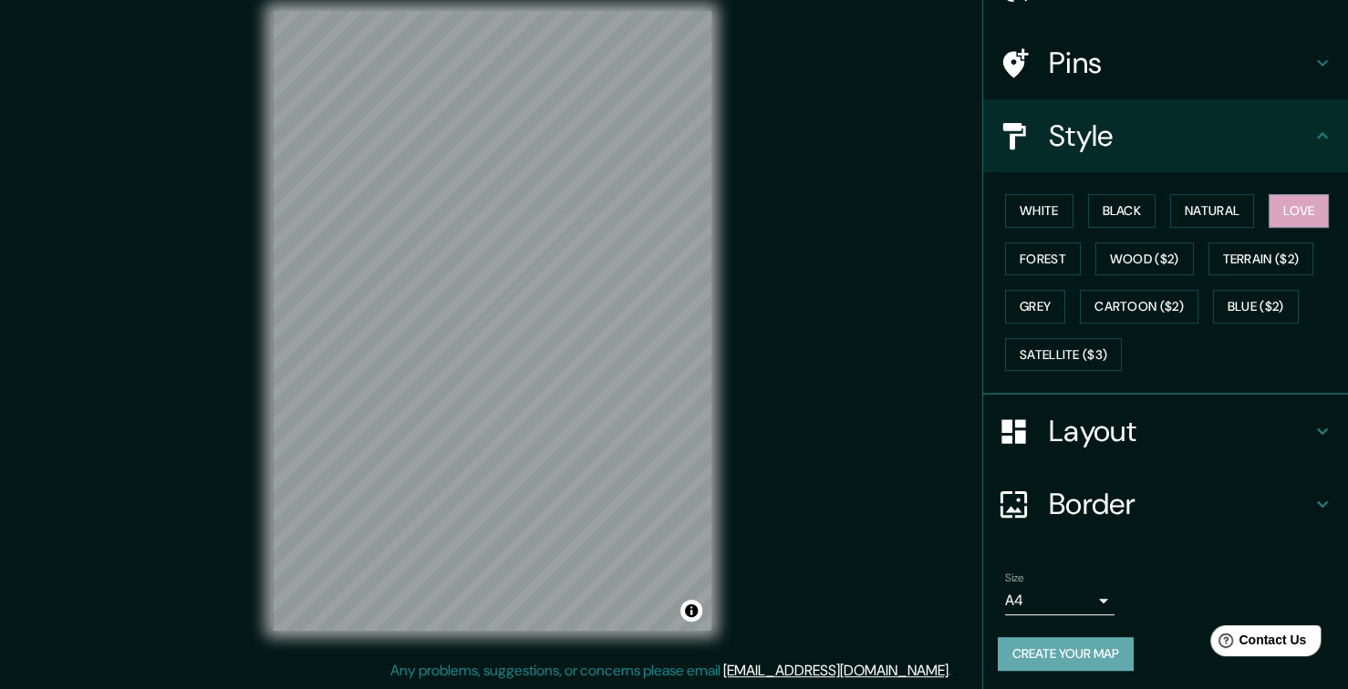
click at [1083, 645] on button "Create your map" at bounding box center [1066, 654] width 136 height 34
click at [1031, 640] on button "Create your map" at bounding box center [1066, 654] width 136 height 34
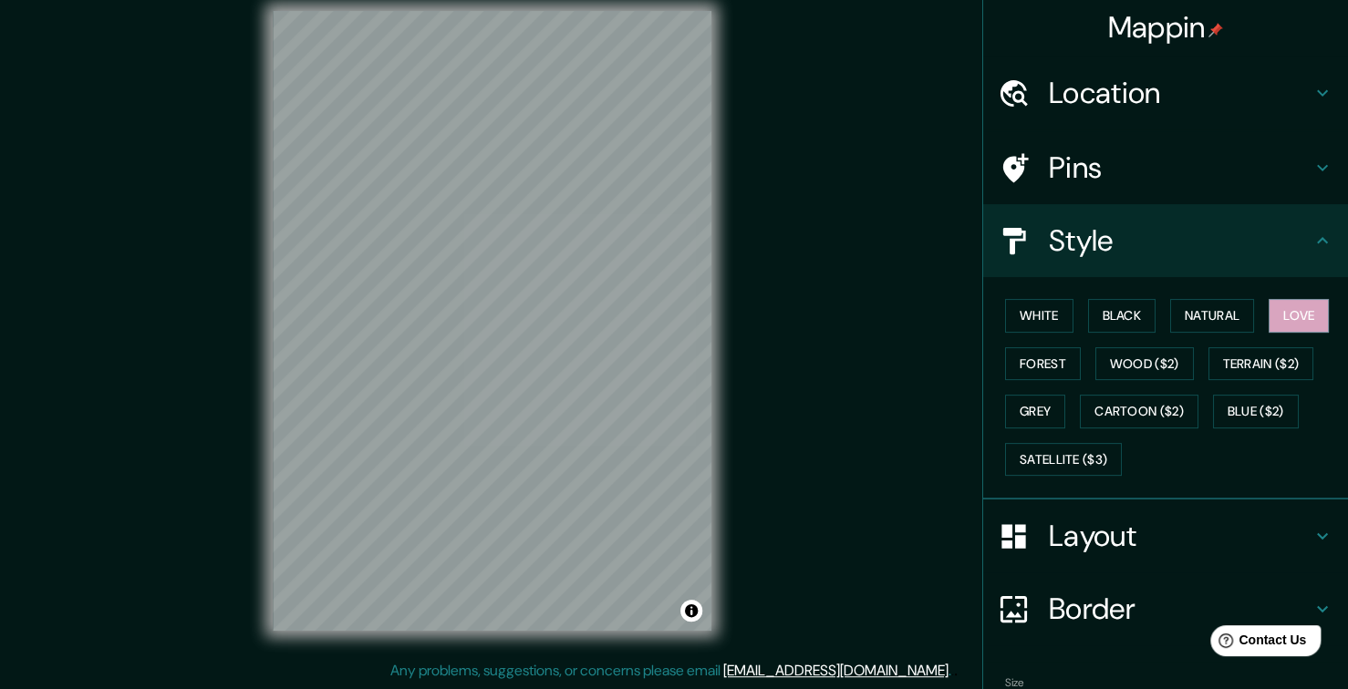
scroll to position [0, 0]
click at [1178, 189] on div "Pins" at bounding box center [1165, 169] width 365 height 73
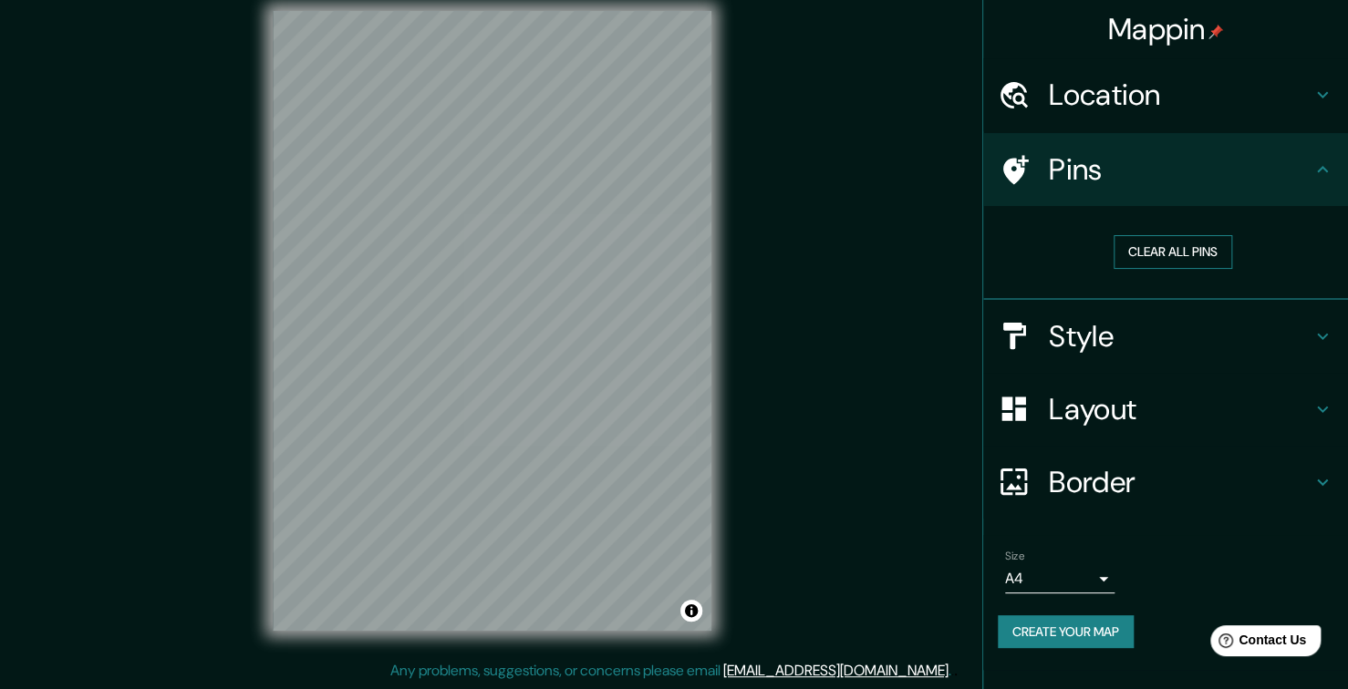
click at [1205, 249] on button "Clear all pins" at bounding box center [1172, 252] width 119 height 34
click at [1157, 243] on button "Clear all pins" at bounding box center [1172, 252] width 119 height 34
click at [1261, 139] on div "Pins" at bounding box center [1165, 169] width 365 height 73
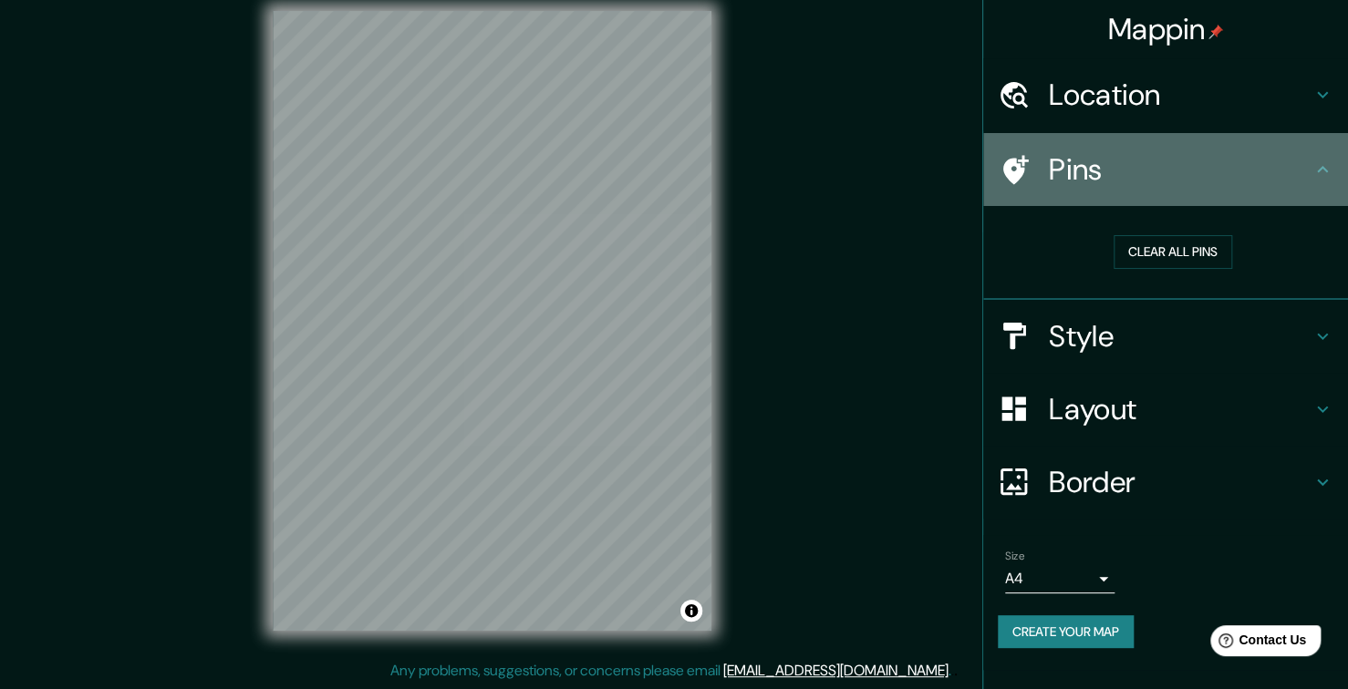
click at [1328, 171] on icon at bounding box center [1322, 170] width 22 height 22
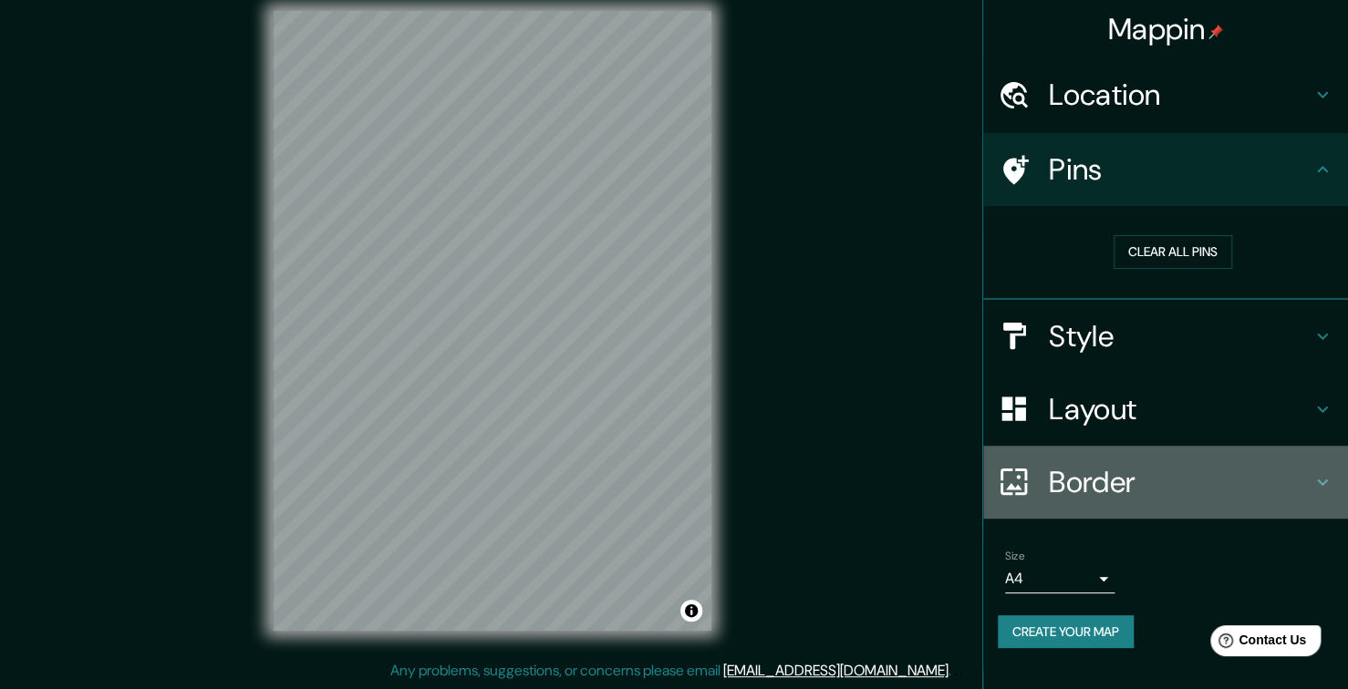
click at [1265, 472] on h4 "Border" at bounding box center [1180, 482] width 263 height 36
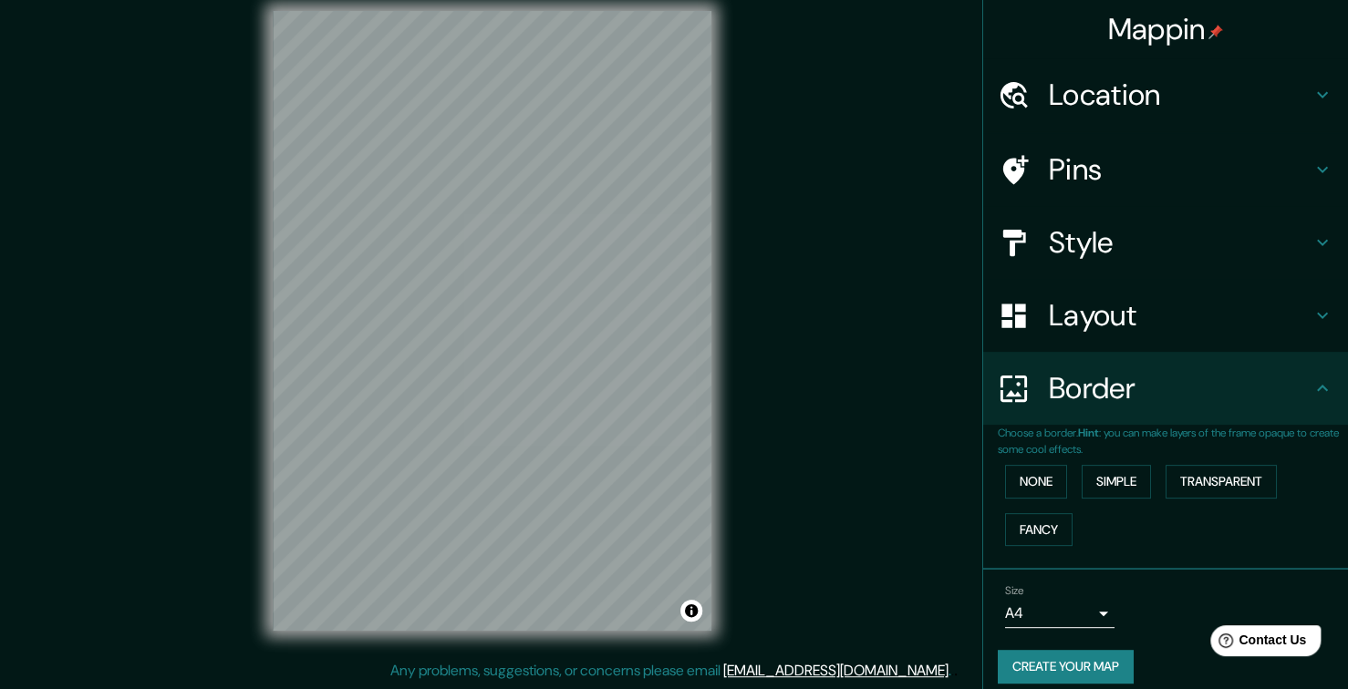
click at [1087, 626] on body "Mappin Location Teziutlán, Puebla, México Pins Style Layout Border Choose a bor…" at bounding box center [674, 326] width 1348 height 689
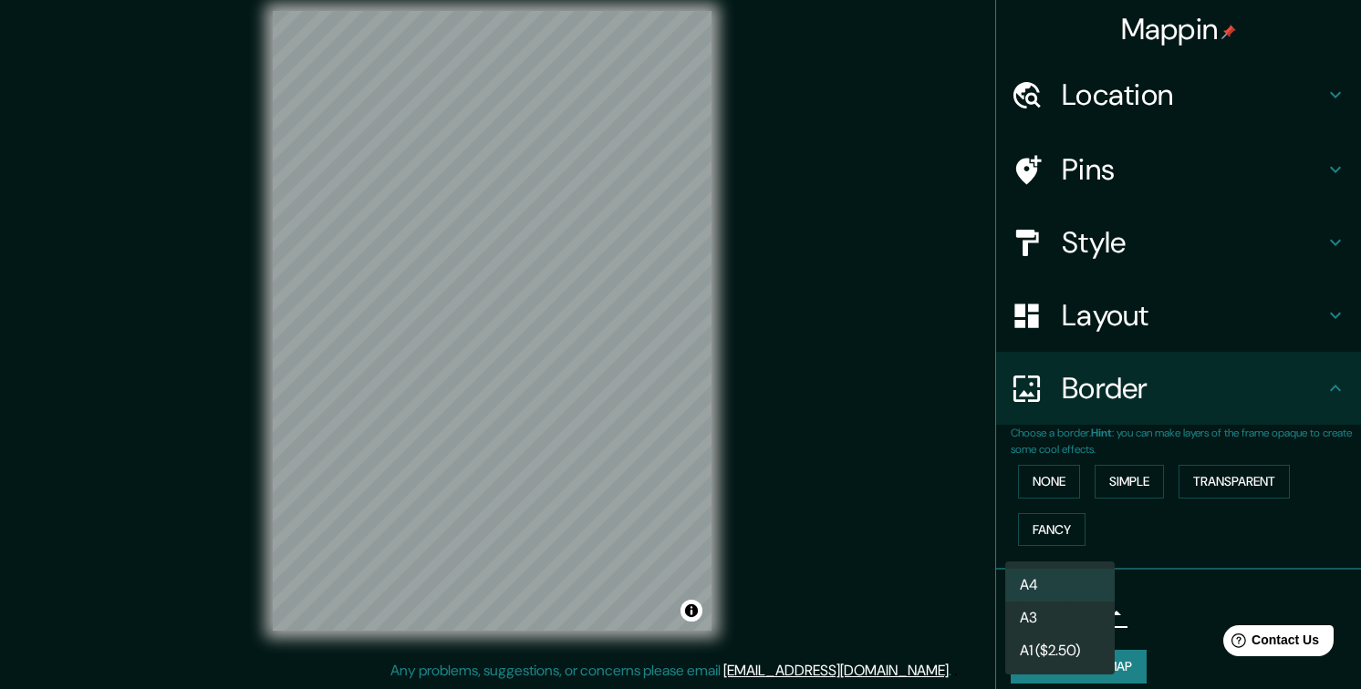
click at [1076, 593] on li "A4" at bounding box center [1059, 585] width 109 height 33
click at [1092, 606] on body "Mappin Location Teziutlán, Puebla, México Pins Style Layout Border Choose a bor…" at bounding box center [680, 326] width 1361 height 689
click at [1079, 627] on li "A3" at bounding box center [1059, 618] width 109 height 33
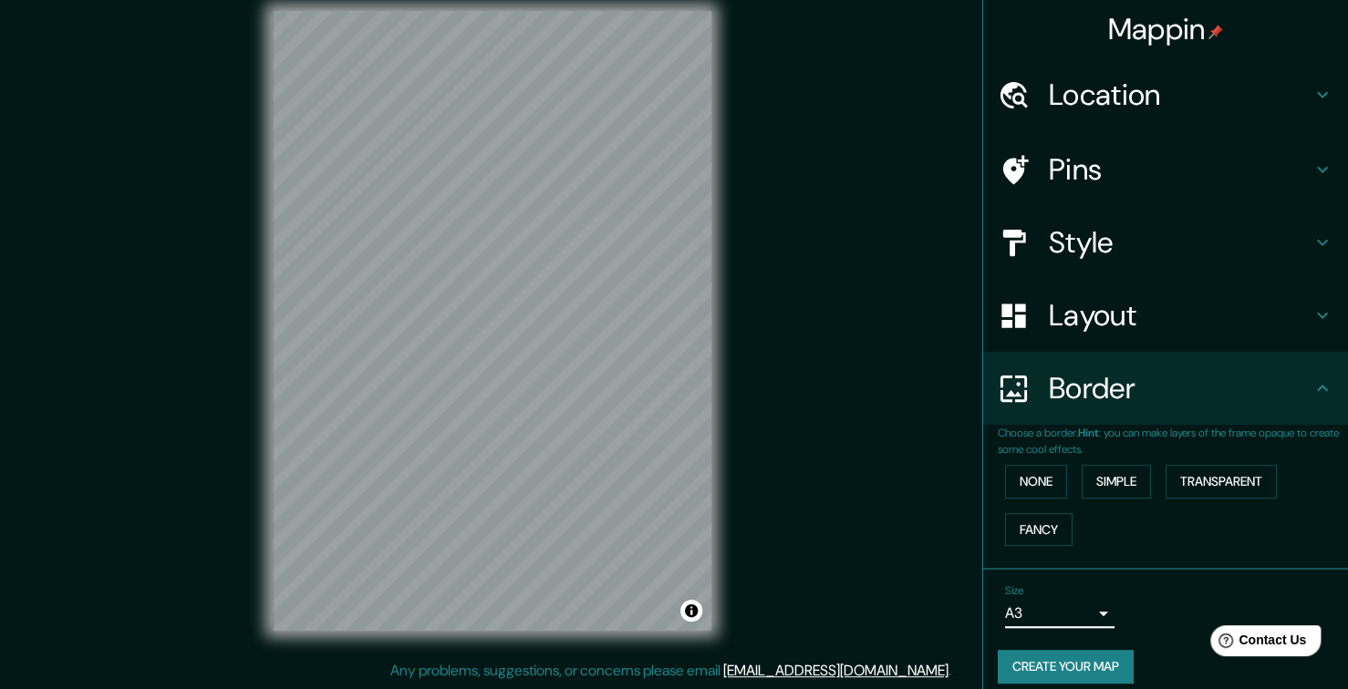
click at [1090, 612] on body "Mappin Location Teziutlán, Puebla, México Pins Style Layout Border Choose a bor…" at bounding box center [674, 326] width 1348 height 689
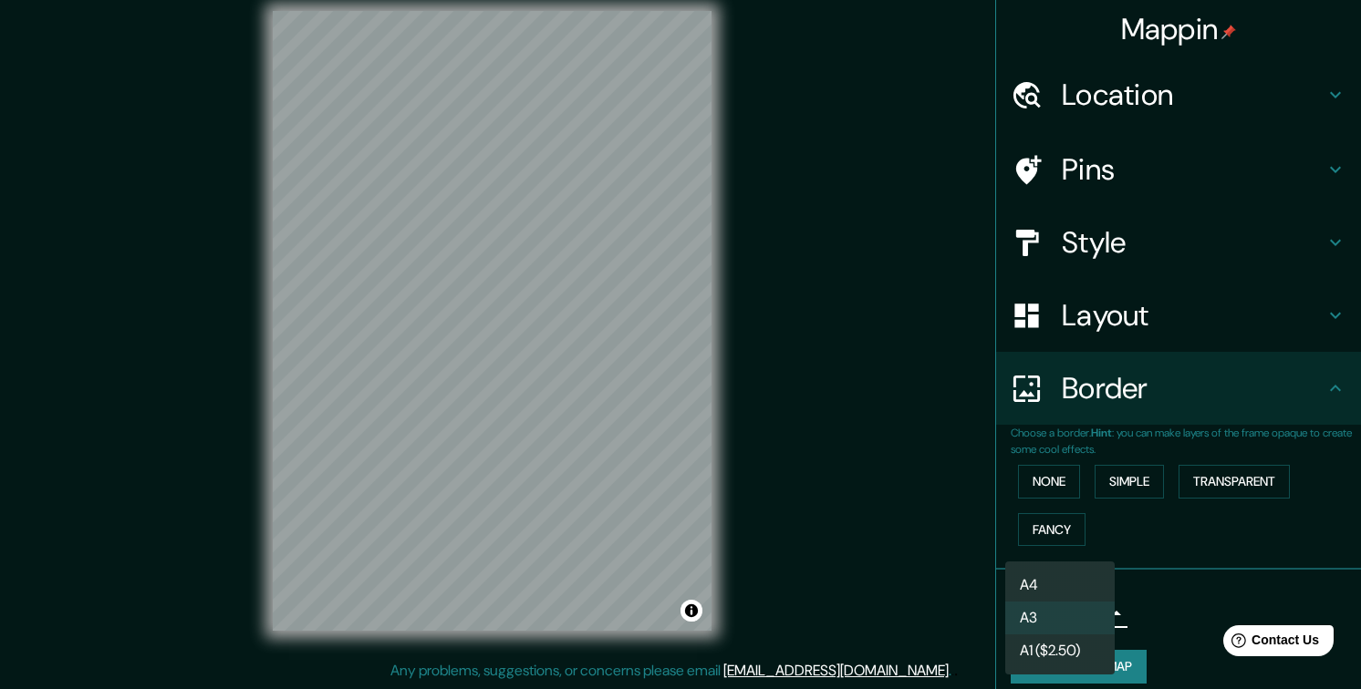
click at [1102, 586] on li "A4" at bounding box center [1059, 585] width 109 height 33
type input "single"
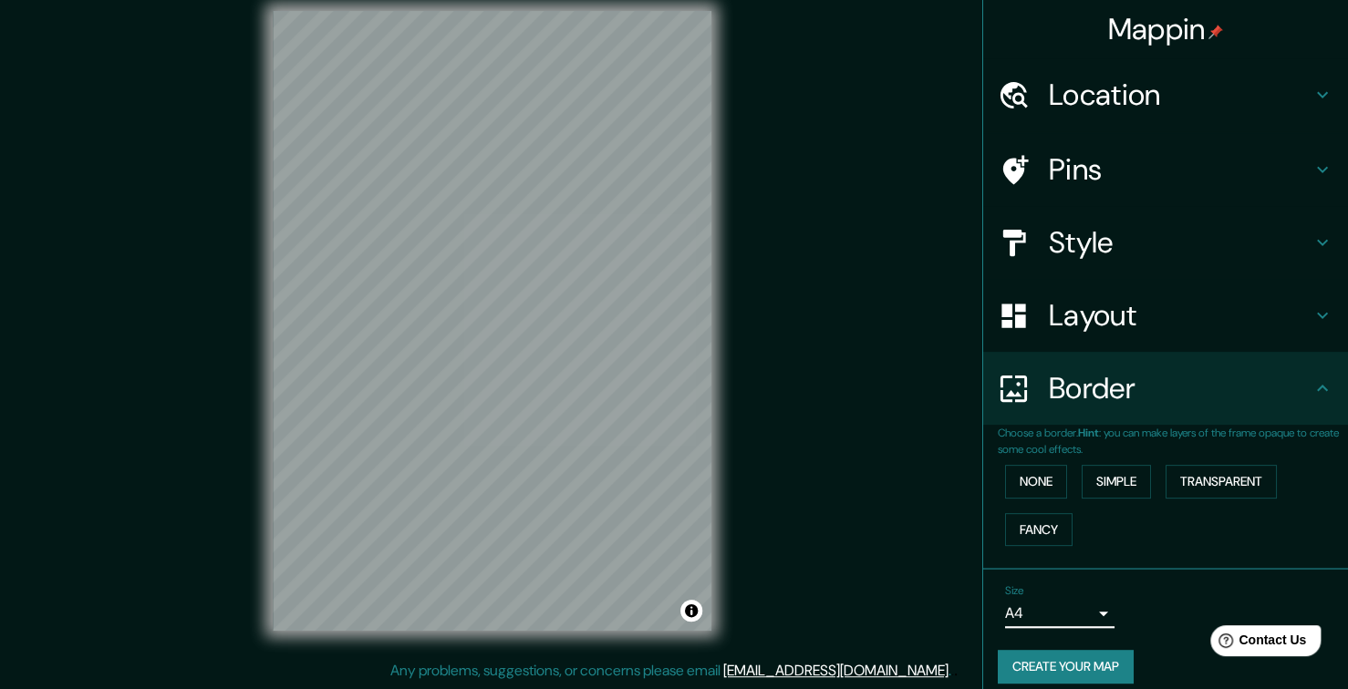
click at [1171, 319] on h4 "Layout" at bounding box center [1180, 315] width 263 height 36
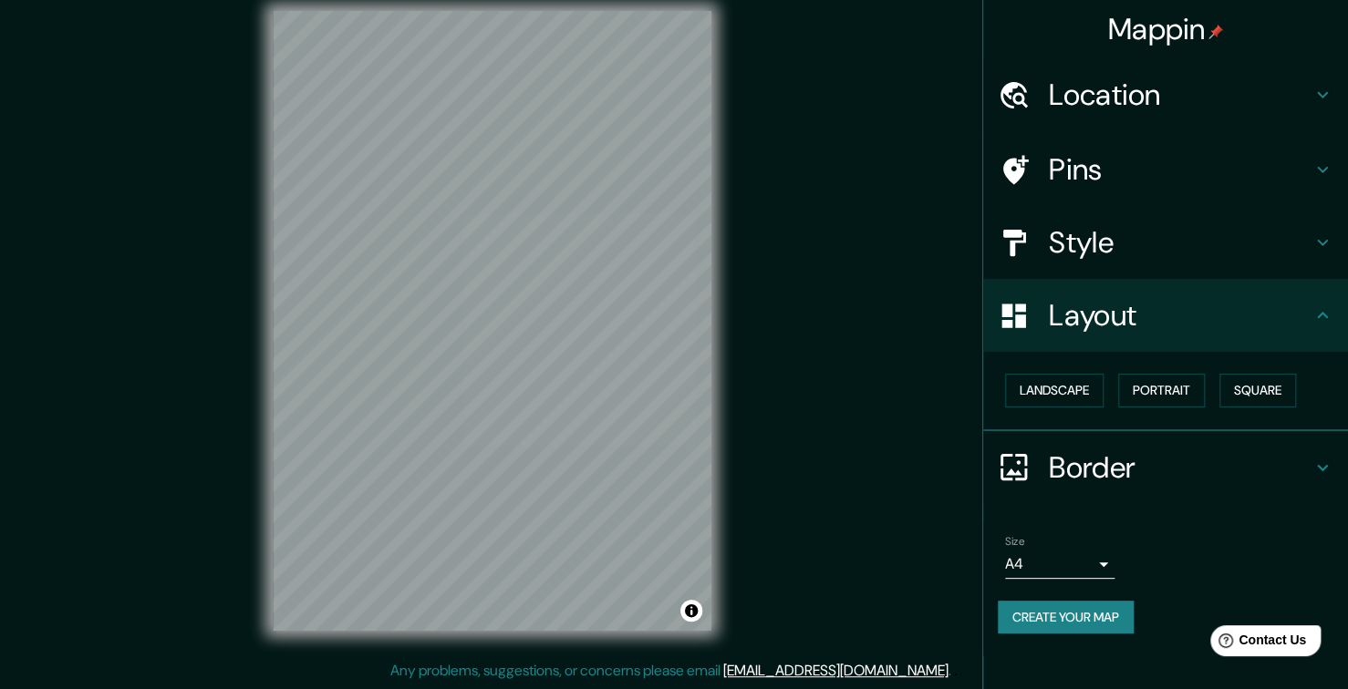
click at [1114, 462] on h4 "Border" at bounding box center [1180, 468] width 263 height 36
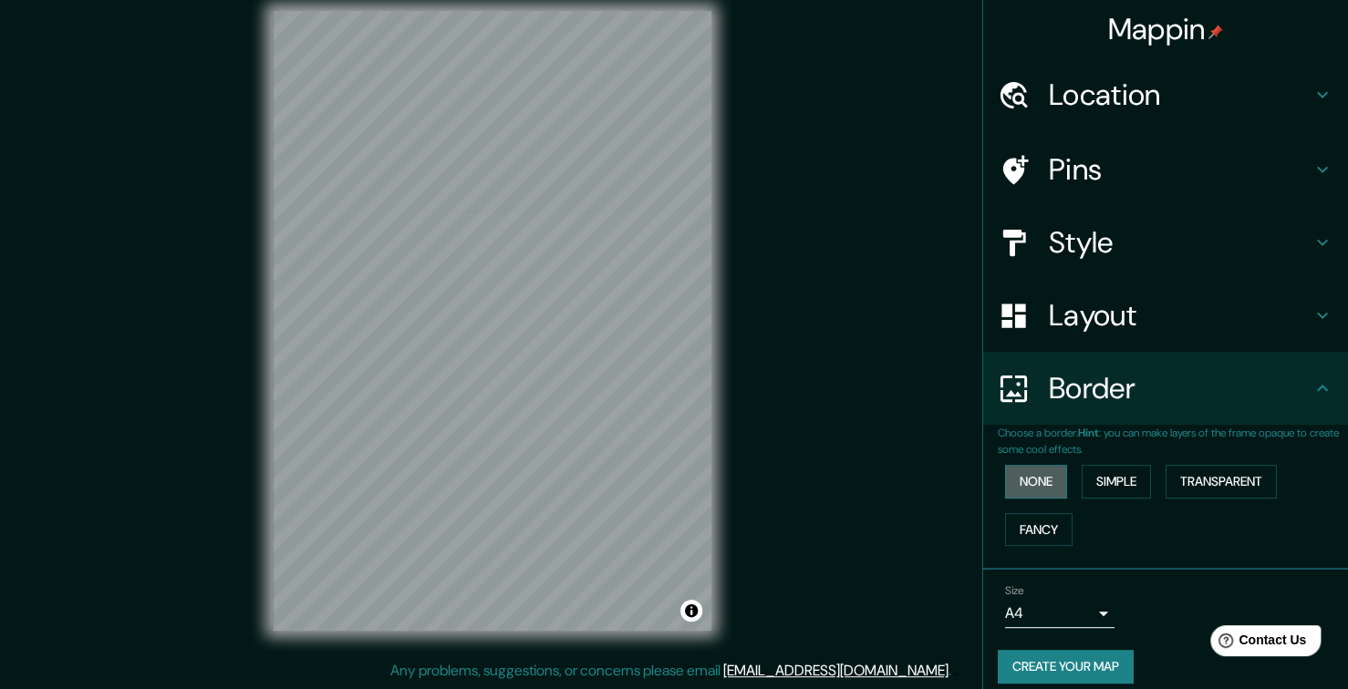
drag, startPoint x: 1018, startPoint y: 492, endPoint x: 1025, endPoint y: 485, distance: 10.3
click at [1018, 491] on button "None" at bounding box center [1036, 482] width 62 height 34
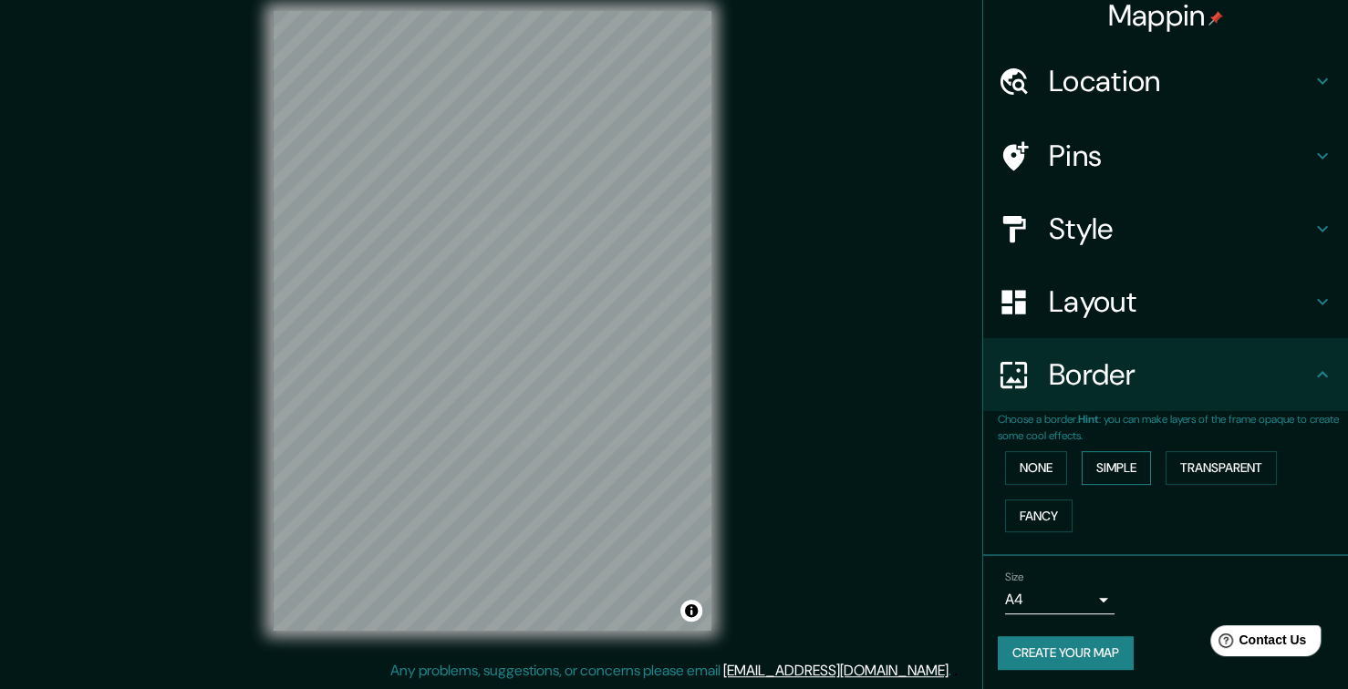
scroll to position [15, 0]
click at [1072, 659] on button "Create your map" at bounding box center [1066, 653] width 136 height 34
click at [864, 318] on div "Mappin Location Teziutlán, Puebla, México Pins Style Layout Border Choose a bor…" at bounding box center [674, 336] width 1348 height 708
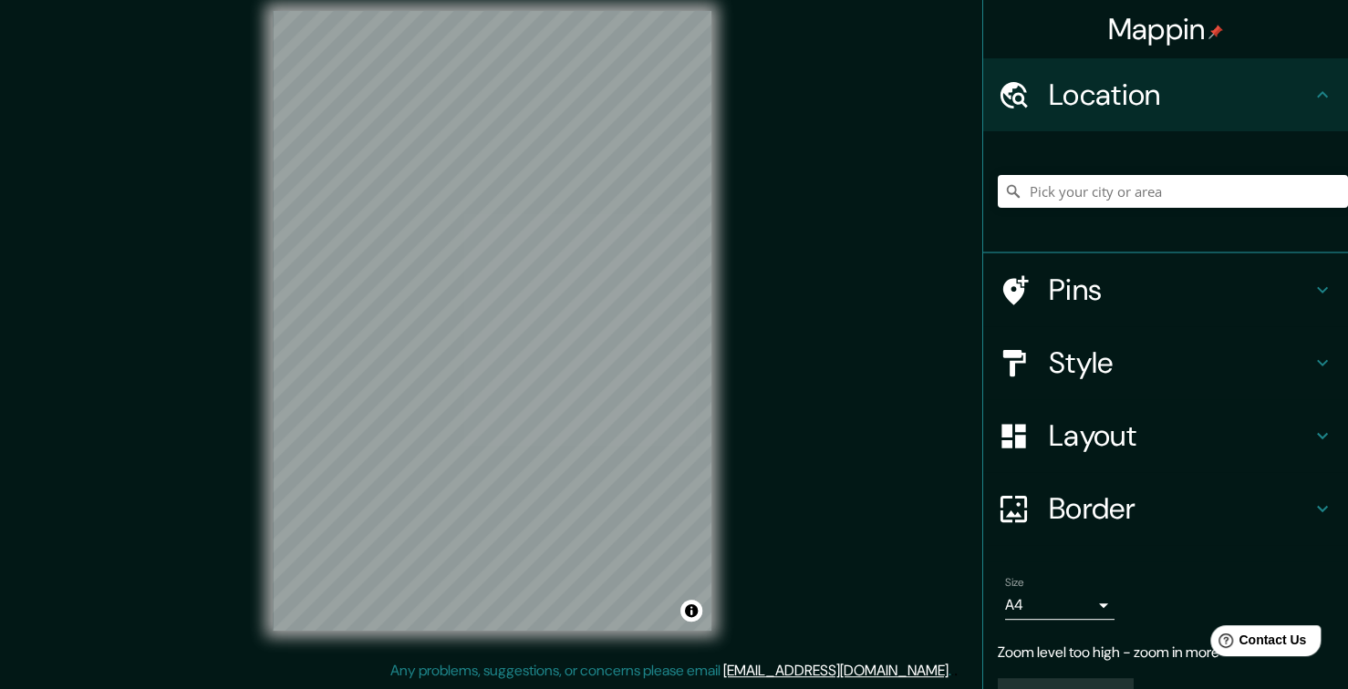
click at [1167, 98] on h4 "Location" at bounding box center [1180, 95] width 263 height 36
click at [1027, 202] on input "Pick your city or area" at bounding box center [1173, 191] width 350 height 33
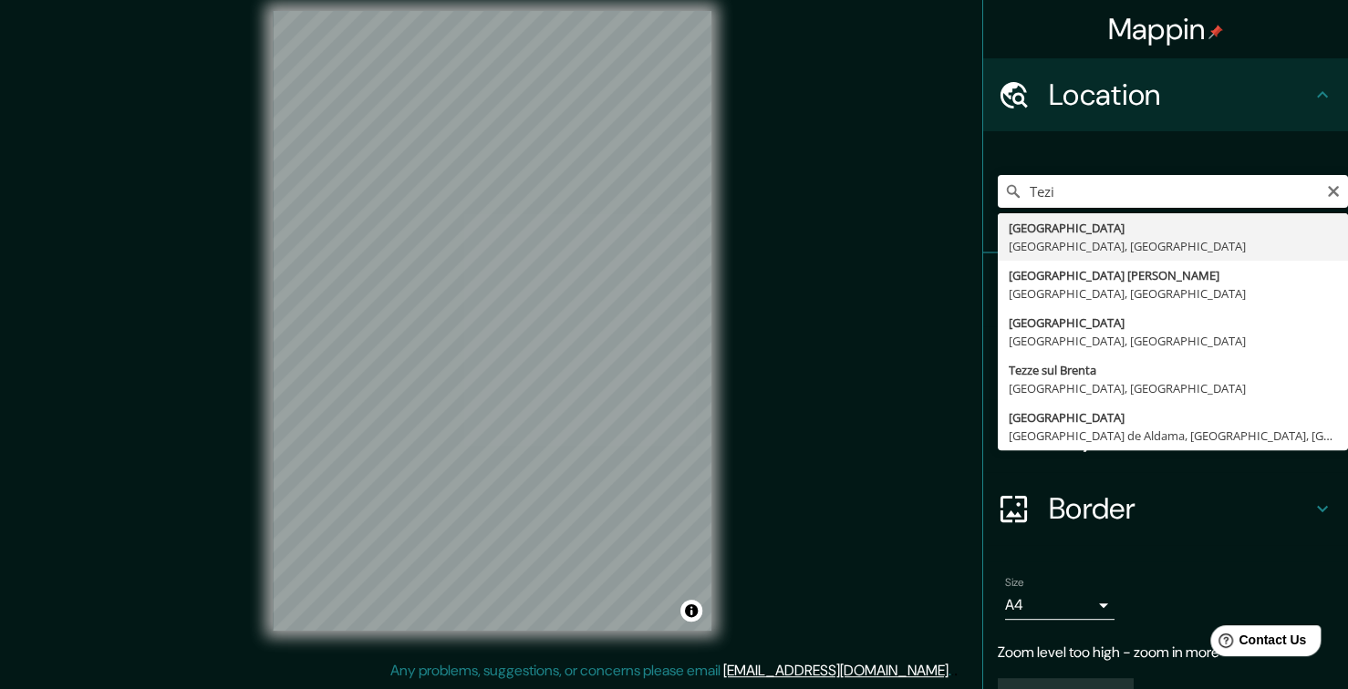
type input "[GEOGRAPHIC_DATA], [GEOGRAPHIC_DATA], [GEOGRAPHIC_DATA]"
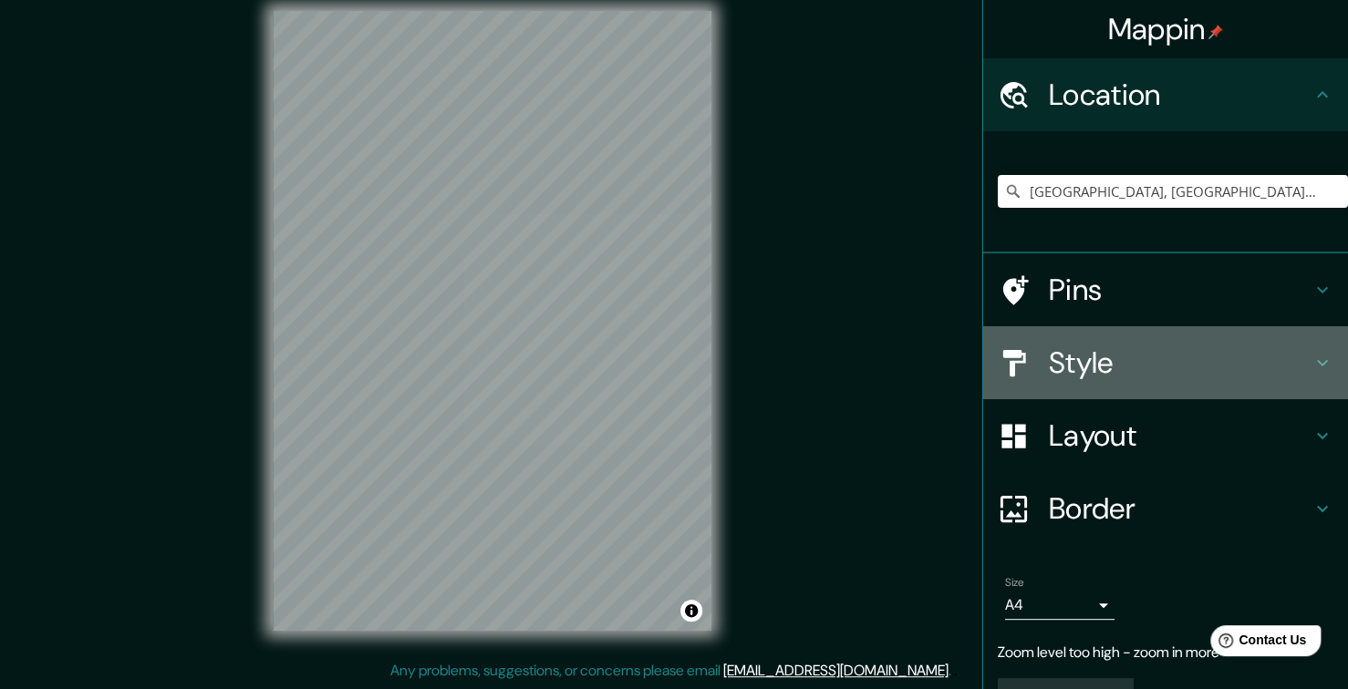
click at [1153, 369] on h4 "Style" at bounding box center [1180, 363] width 263 height 36
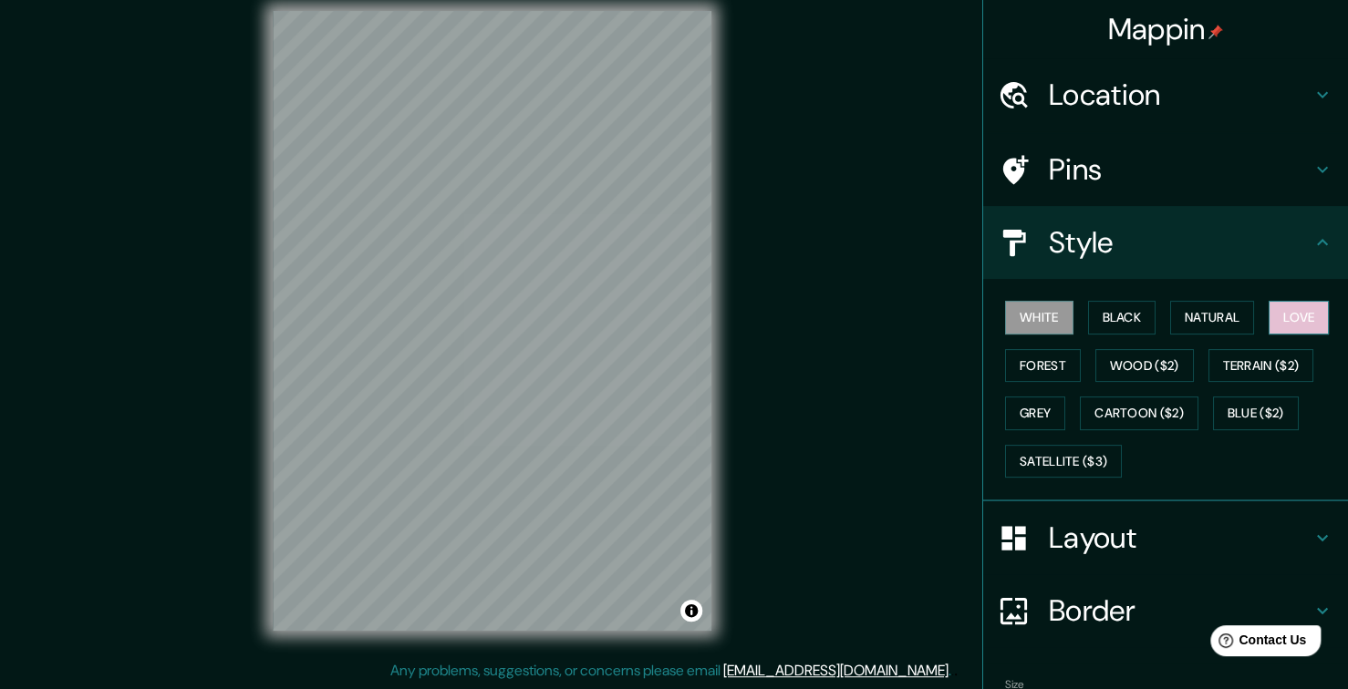
click at [1268, 312] on button "Love" at bounding box center [1298, 318] width 60 height 34
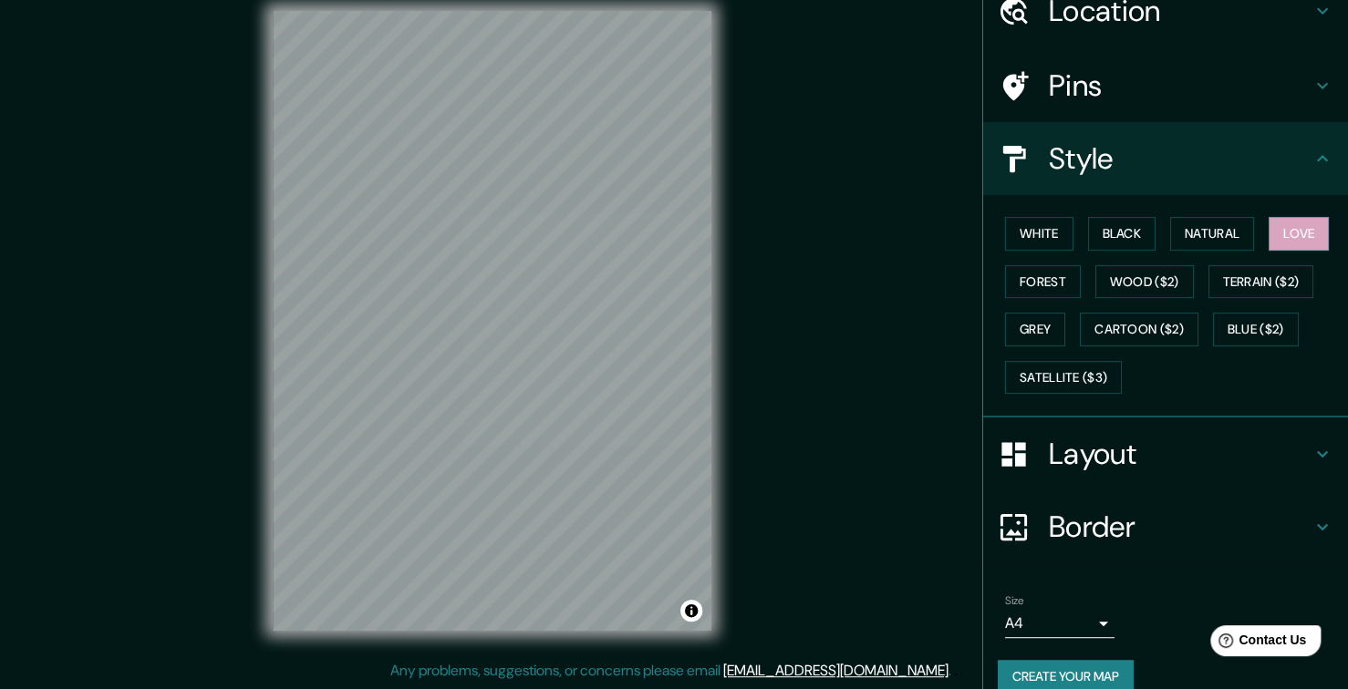
scroll to position [107, 0]
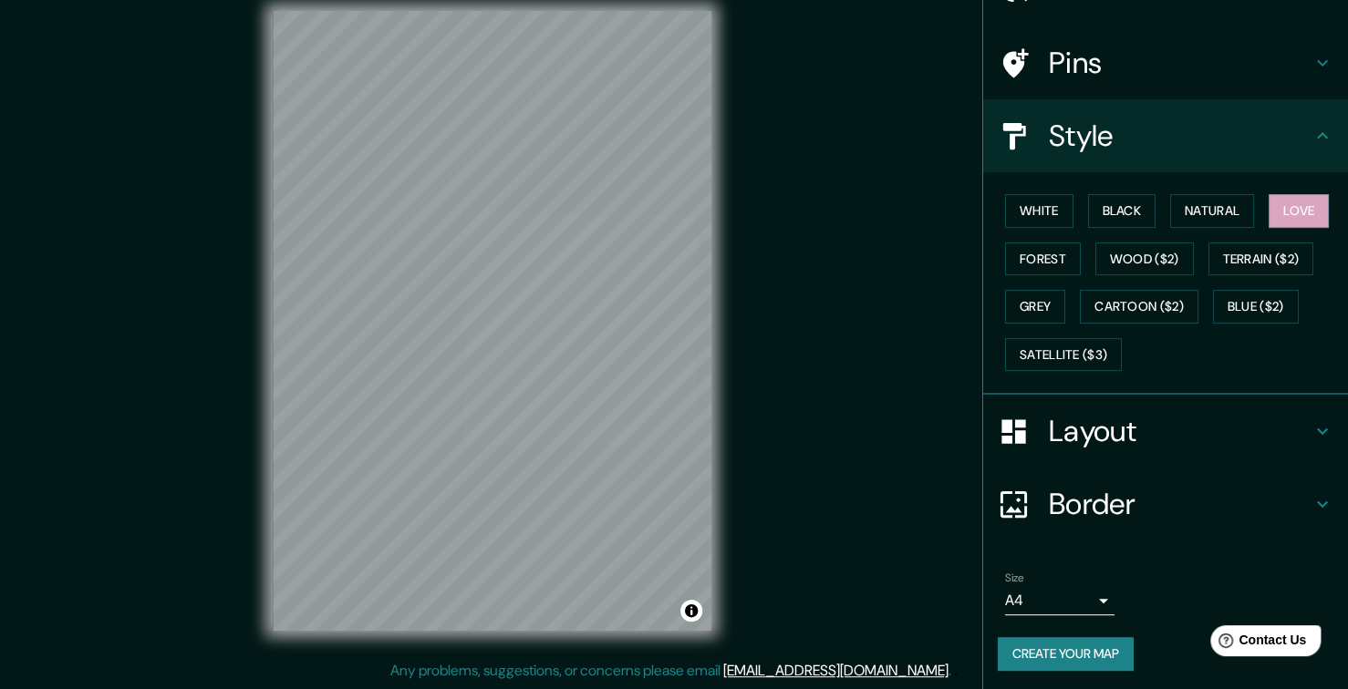
click at [1045, 644] on button "Create your map" at bounding box center [1066, 654] width 136 height 34
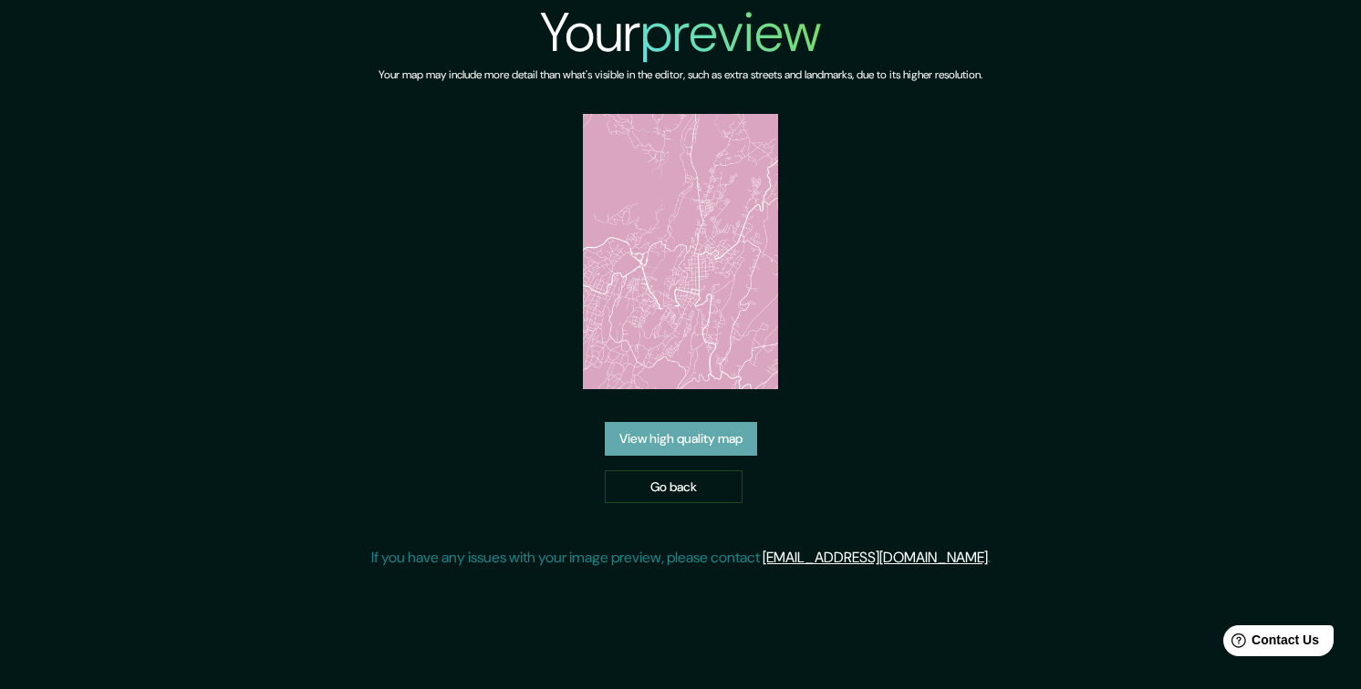
click at [657, 422] on link "View high quality map" at bounding box center [681, 439] width 152 height 34
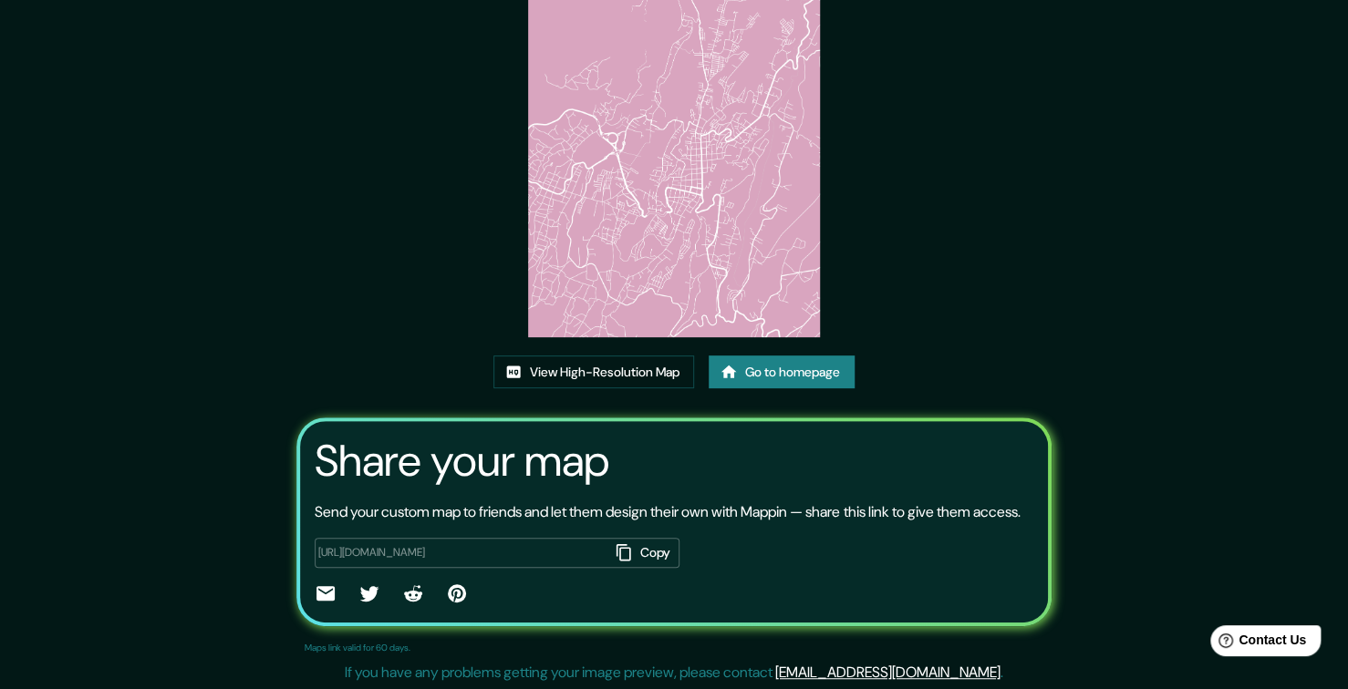
scroll to position [158, 0]
click at [624, 357] on link "View High-Resolution Map" at bounding box center [593, 372] width 201 height 34
